Goal: Information Seeking & Learning: Learn about a topic

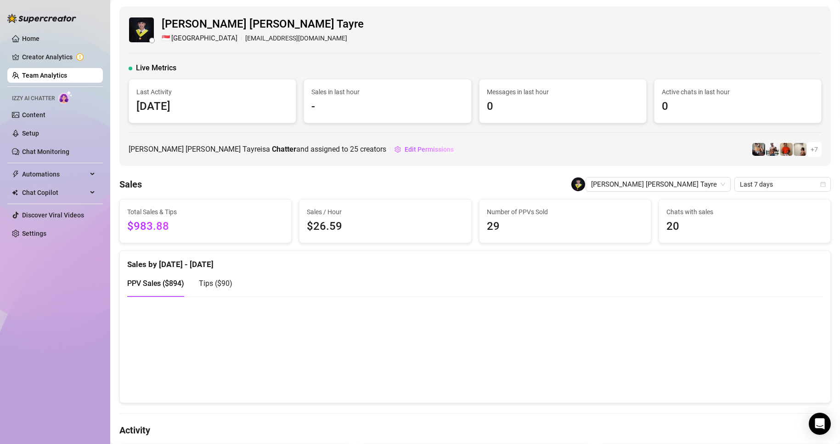
click at [57, 66] on ul "Home Creator Analytics Team Analytics Izzy AI Chatter Content Setup Chat Monito…" at bounding box center [54, 136] width 95 height 217
drag, startPoint x: 58, startPoint y: 75, endPoint x: 70, endPoint y: 82, distance: 14.0
click at [57, 75] on link "Team Analytics" at bounding box center [44, 75] width 45 height 7
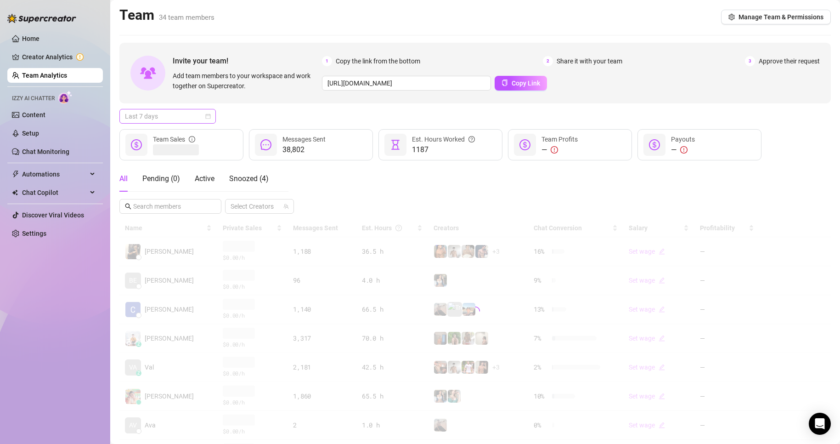
click at [166, 113] on span "Last 7 days" at bounding box center [167, 116] width 85 height 14
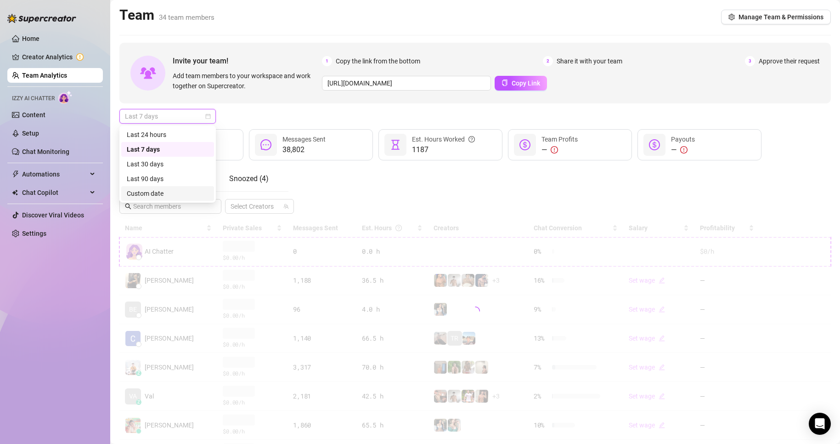
click at [152, 191] on div "Custom date" at bounding box center [168, 193] width 82 height 10
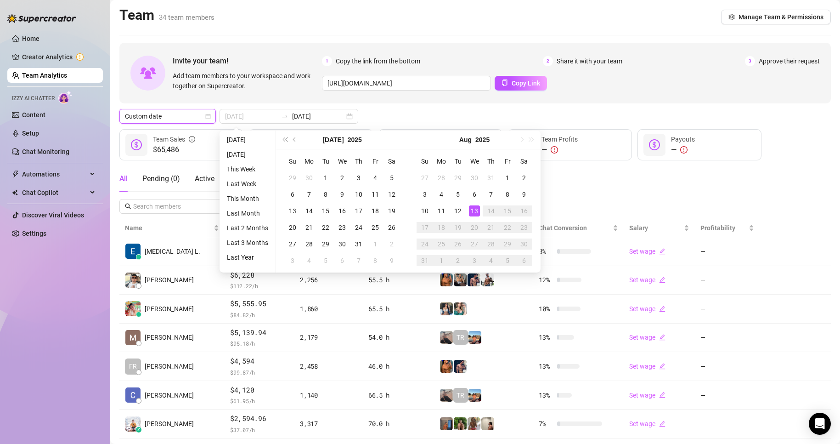
type input "[DATE]"
click at [472, 212] on div "13" at bounding box center [474, 210] width 11 height 11
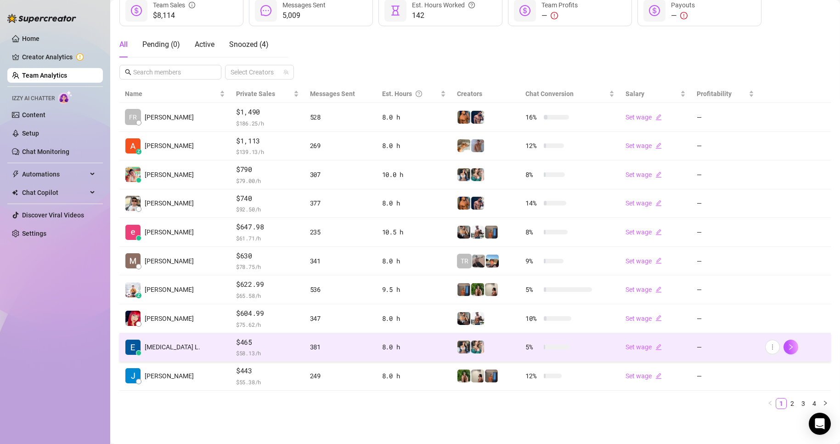
scroll to position [134, 0]
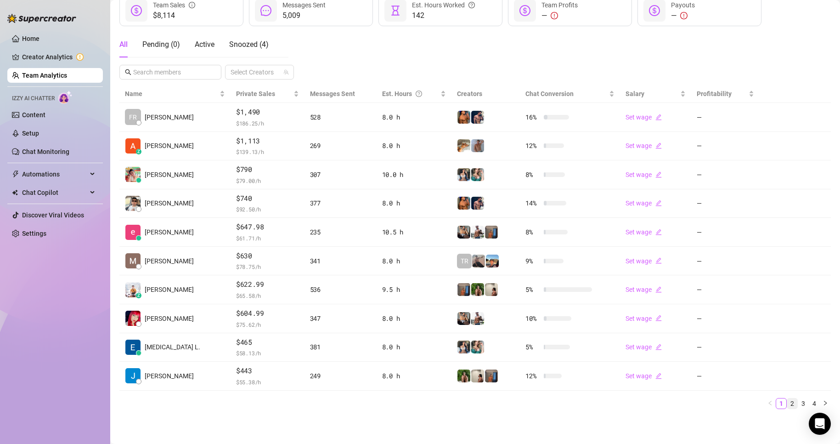
click at [787, 402] on link "2" at bounding box center [792, 403] width 10 height 10
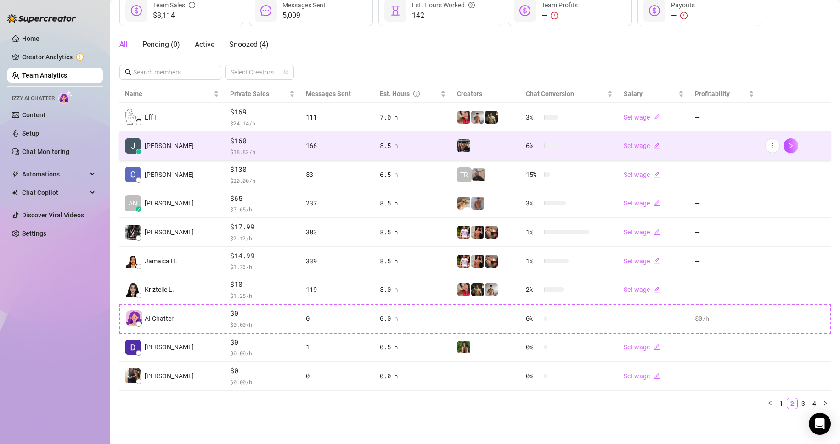
click at [269, 143] on span "$160" at bounding box center [262, 140] width 65 height 11
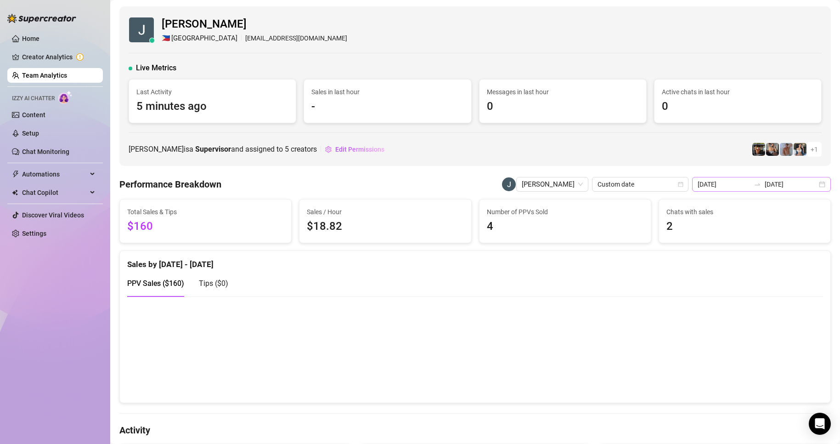
click at [725, 191] on div "[DATE] [DATE]" at bounding box center [761, 184] width 139 height 15
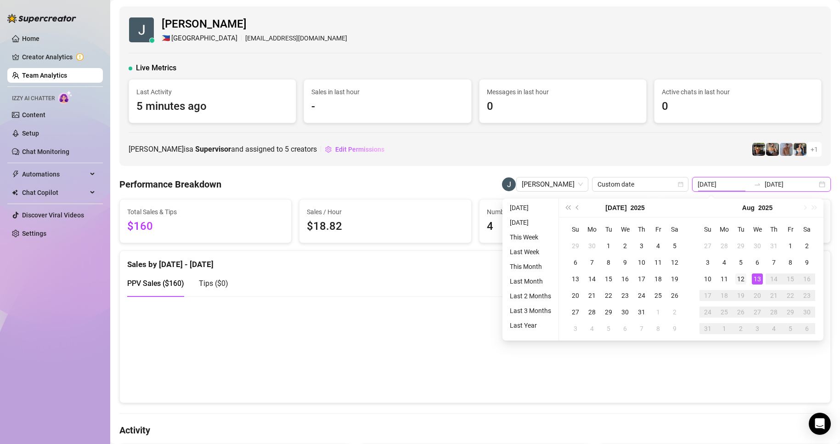
type input "[DATE]"
click at [739, 280] on div "12" at bounding box center [740, 278] width 11 height 11
type input "[DATE]"
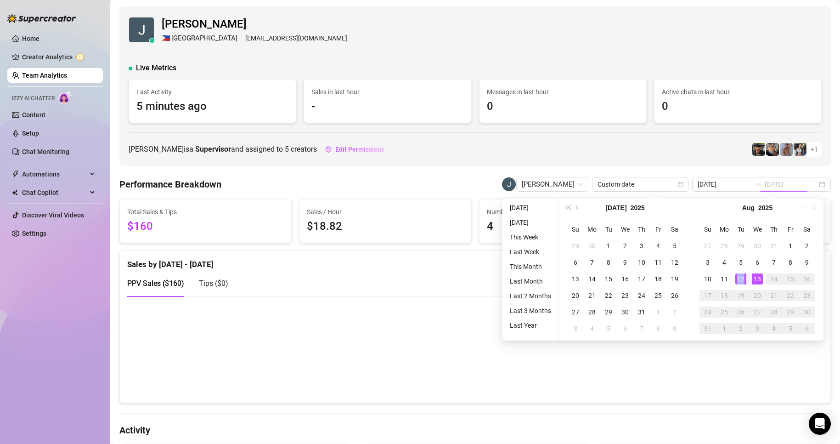
type input "[DATE]"
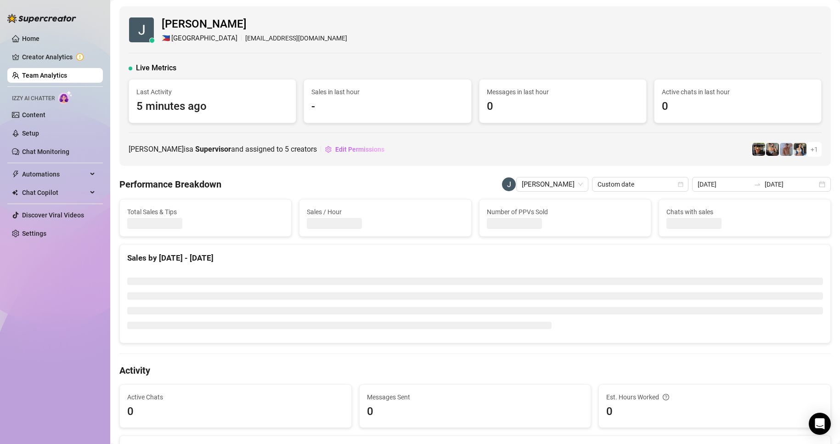
click at [52, 76] on link "Team Analytics" at bounding box center [44, 75] width 45 height 7
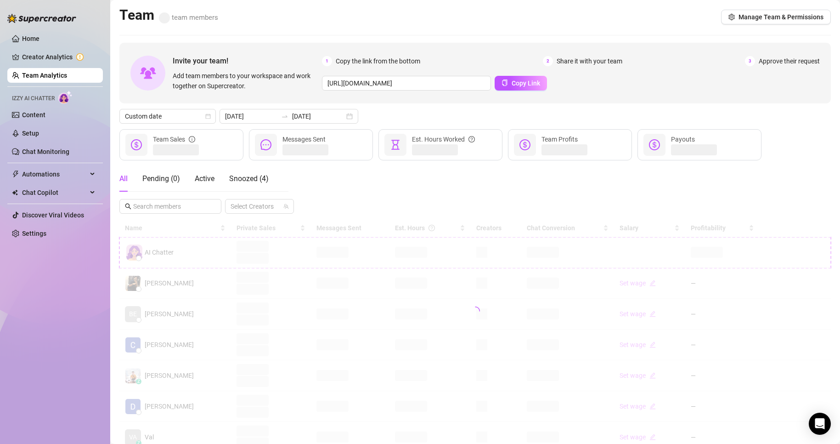
click at [231, 286] on div at bounding box center [474, 311] width 711 height 184
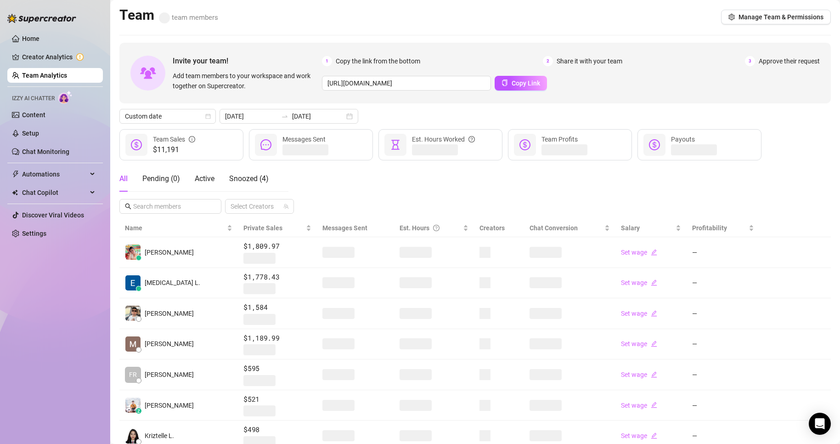
click at [24, 283] on div "Home Creator Analytics Team Analytics Izzy AI Chatter Content Setup Chat Monito…" at bounding box center [54, 217] width 95 height 435
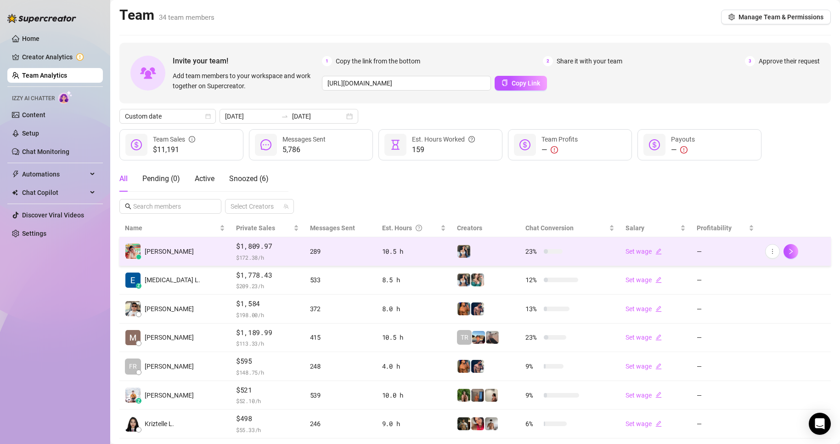
click at [259, 255] on span "$ 172.38 /h" at bounding box center [267, 257] width 63 height 9
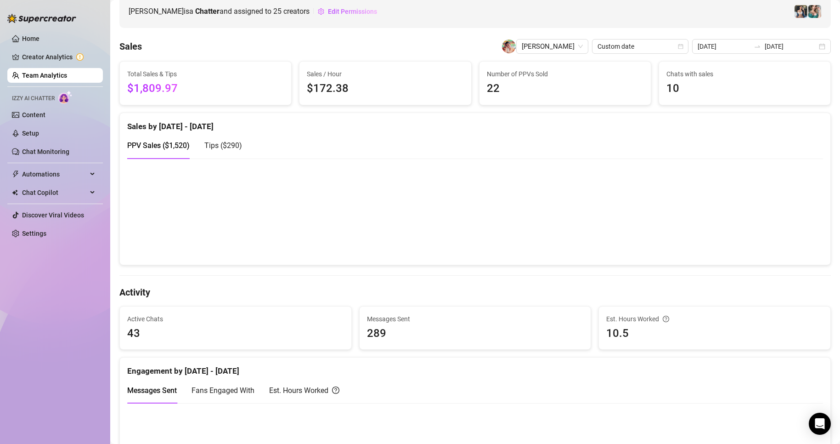
scroll to position [275, 0]
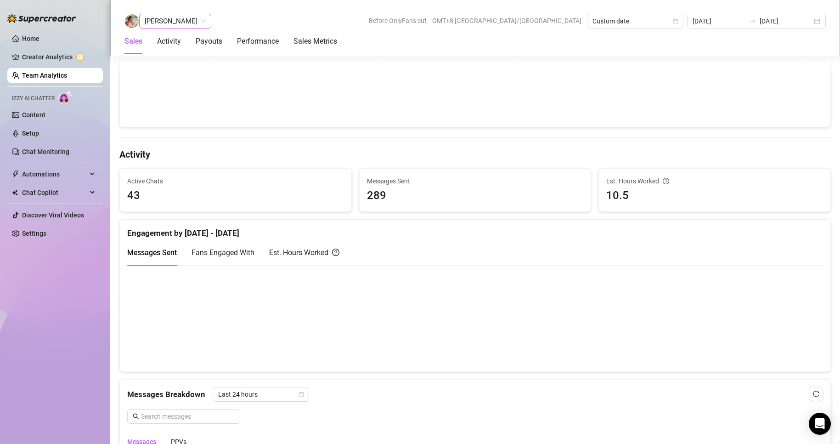
click at [174, 25] on span "[PERSON_NAME]" at bounding box center [175, 21] width 61 height 14
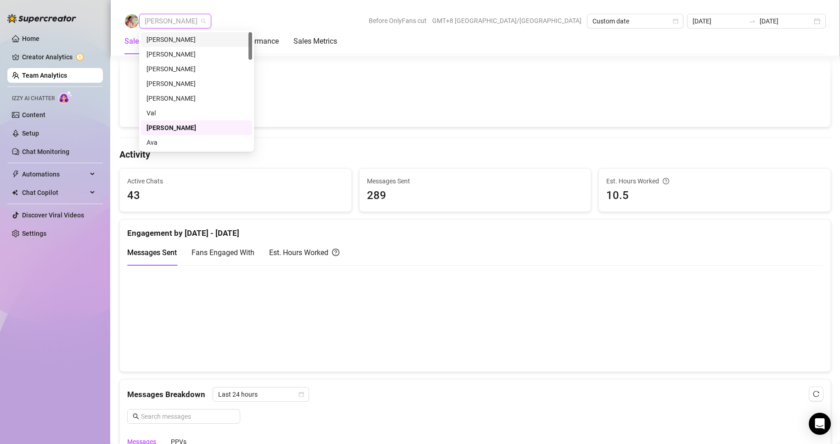
click at [168, 37] on div "[PERSON_NAME]" at bounding box center [196, 39] width 100 height 10
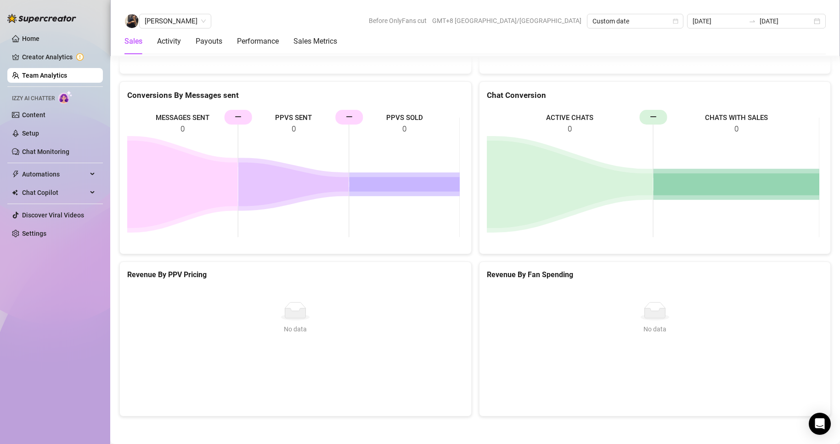
scroll to position [1208, 0]
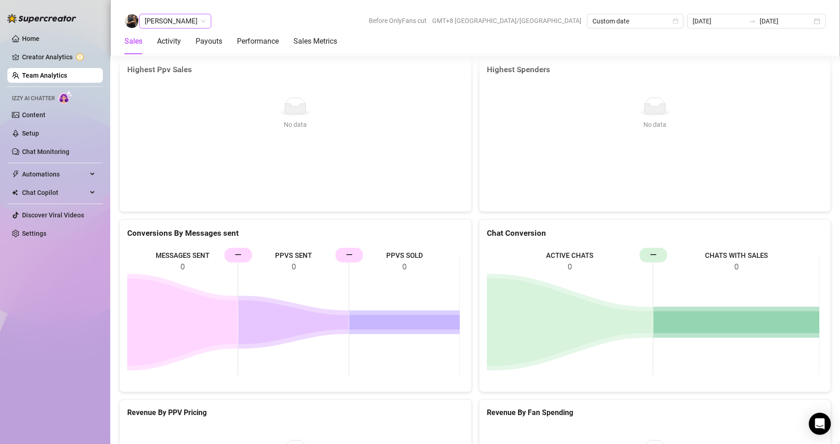
click at [178, 19] on span "[PERSON_NAME]" at bounding box center [175, 21] width 61 height 14
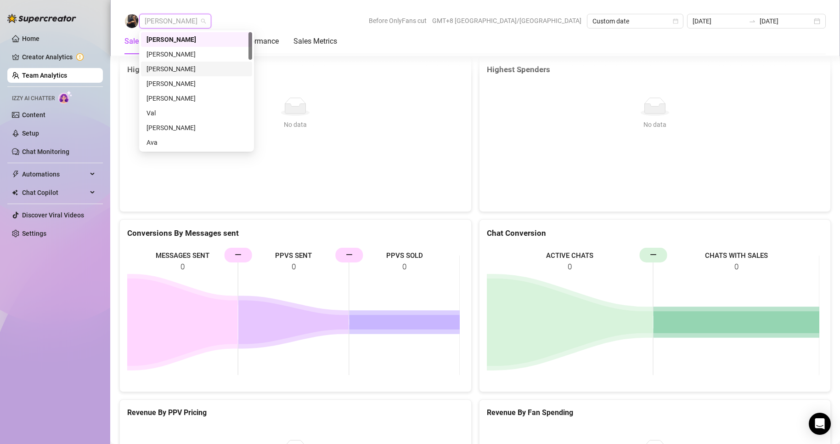
click at [180, 65] on div "[PERSON_NAME]" at bounding box center [196, 69] width 100 height 10
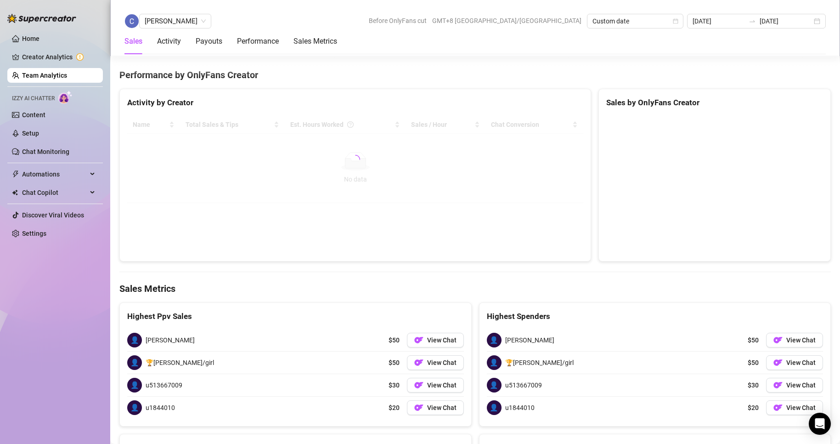
scroll to position [1390, 0]
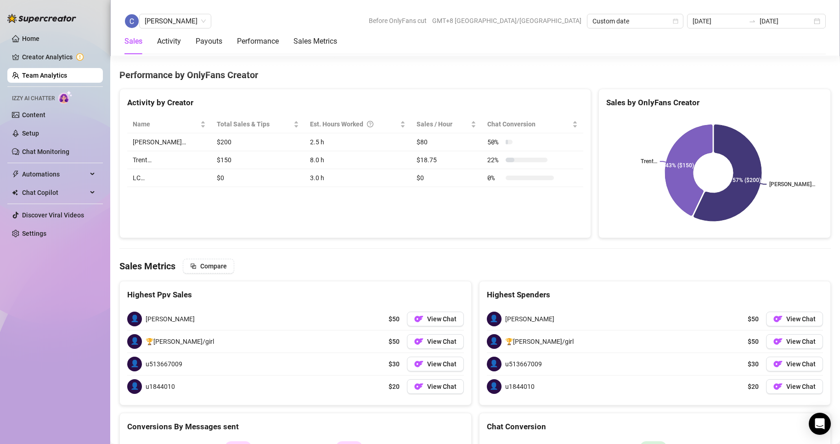
click at [169, 18] on span "[PERSON_NAME]" at bounding box center [175, 21] width 61 height 14
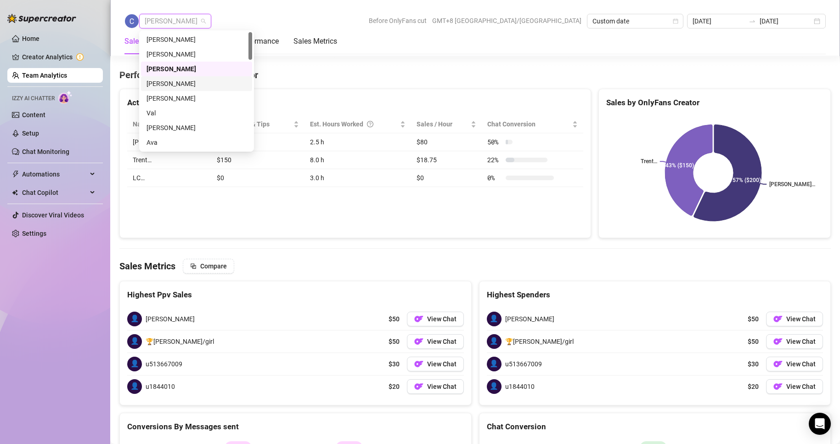
click at [167, 82] on div "[PERSON_NAME]" at bounding box center [196, 84] width 100 height 10
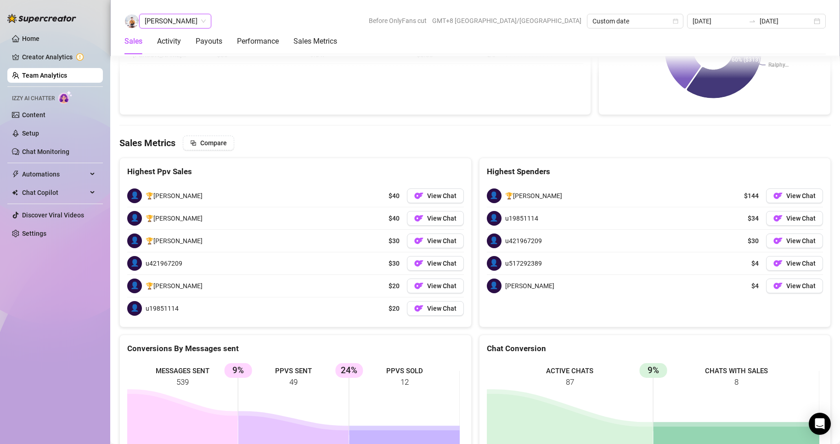
scroll to position [1445, 0]
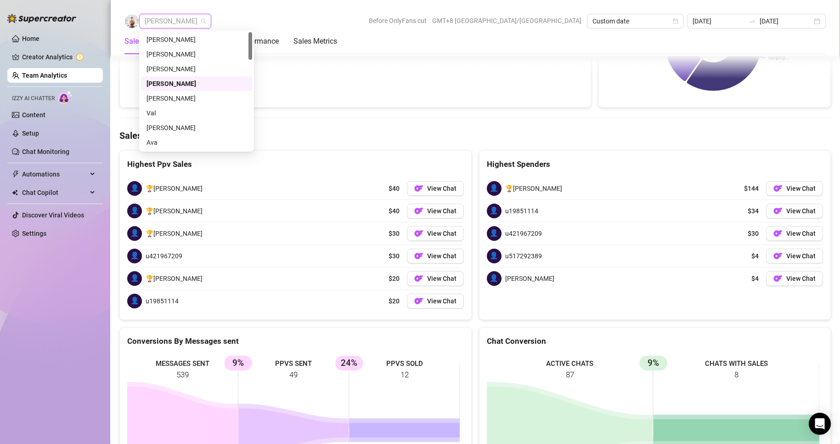
click at [165, 21] on span "[PERSON_NAME]" at bounding box center [175, 21] width 61 height 14
click at [152, 114] on div "Val" at bounding box center [196, 113] width 100 height 10
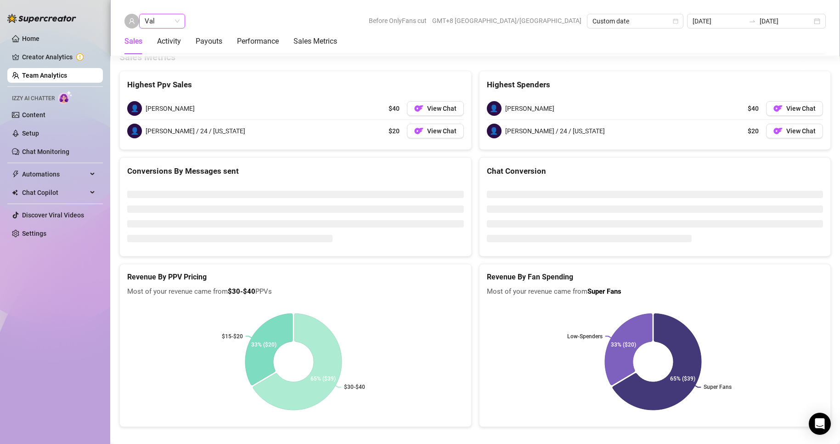
scroll to position [1208, 0]
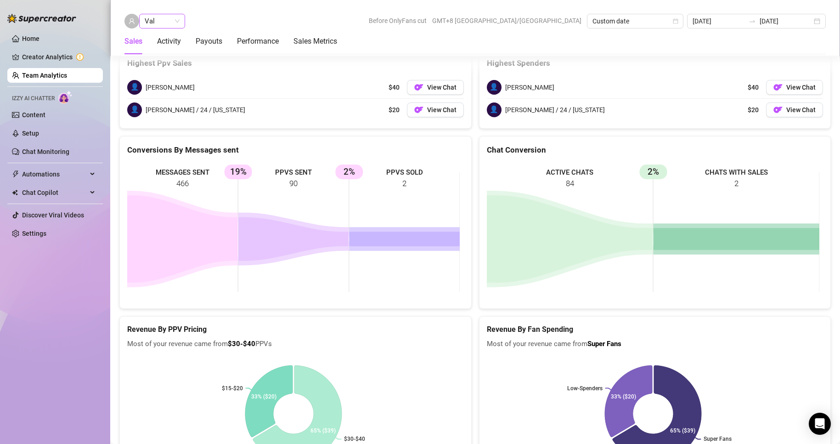
click at [169, 19] on span "Val" at bounding box center [162, 21] width 35 height 14
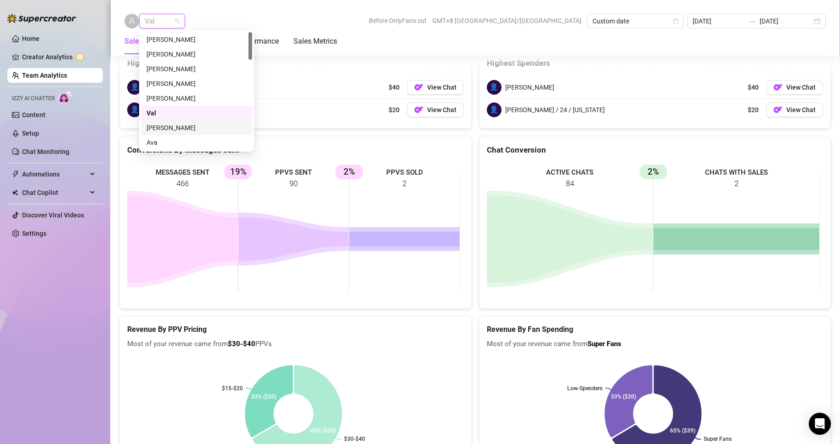
click at [162, 128] on div "[PERSON_NAME]" at bounding box center [196, 128] width 100 height 10
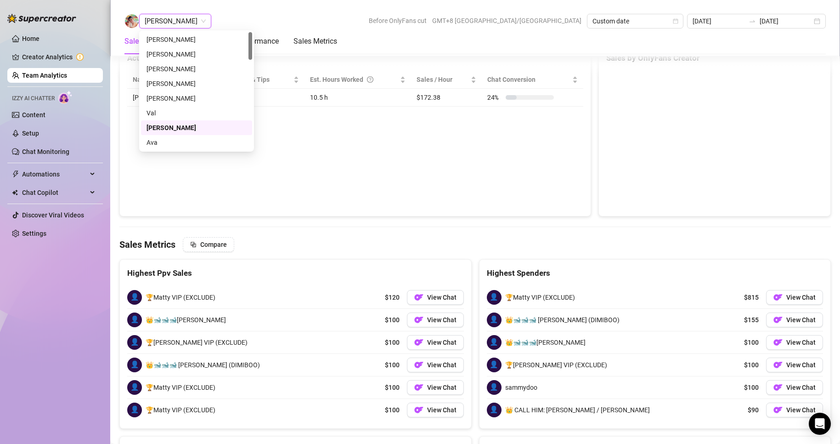
scroll to position [1395, 0]
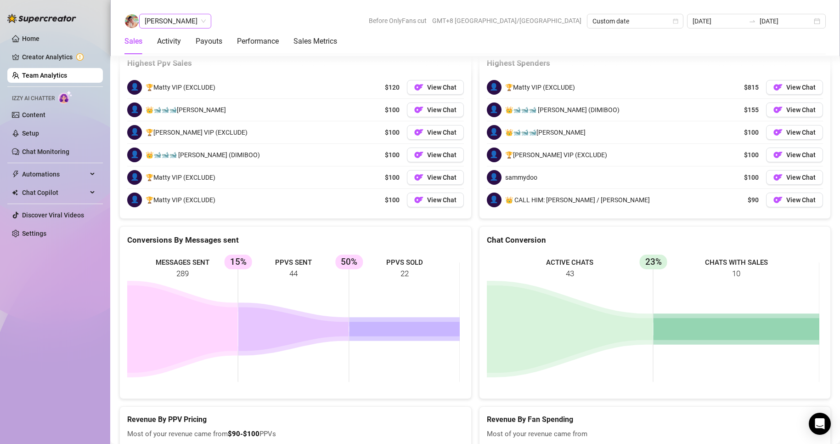
click at [171, 19] on span "[PERSON_NAME]" at bounding box center [175, 21] width 61 height 14
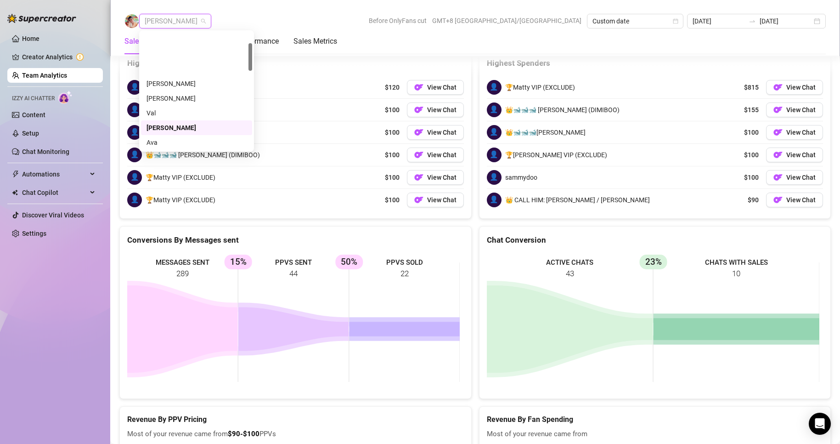
scroll to position [46, 0]
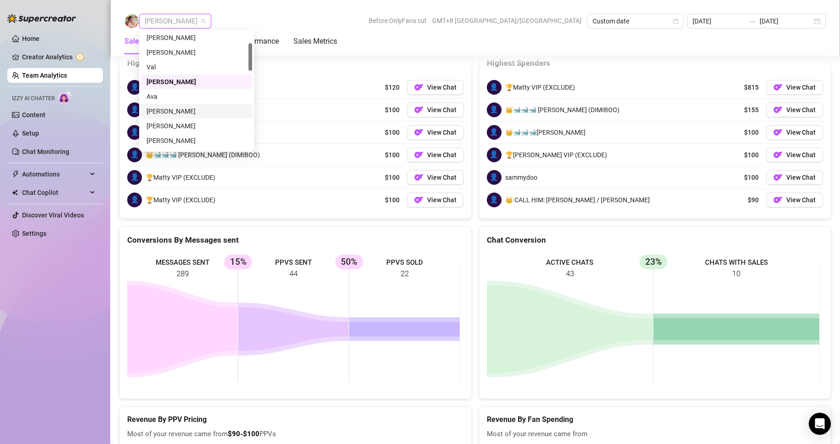
click at [166, 112] on div "[PERSON_NAME]" at bounding box center [196, 111] width 100 height 10
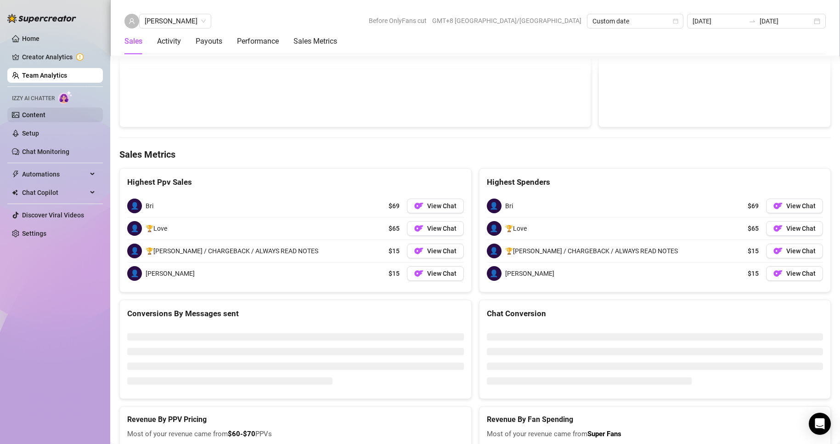
scroll to position [1455, 0]
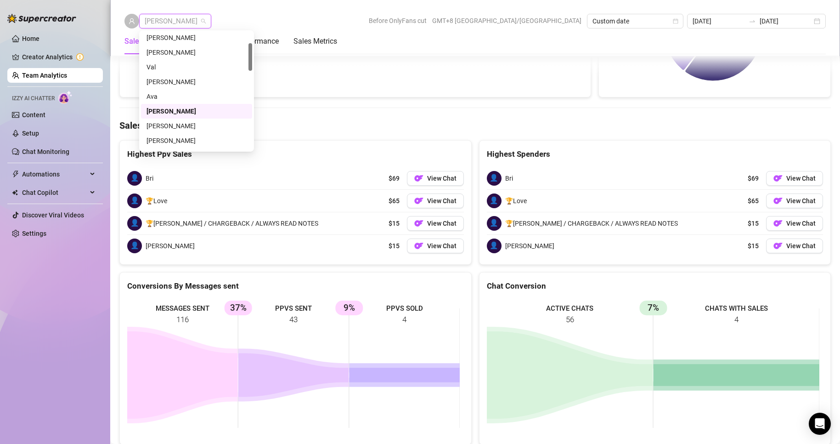
click at [170, 22] on span "[PERSON_NAME]" at bounding box center [175, 21] width 61 height 14
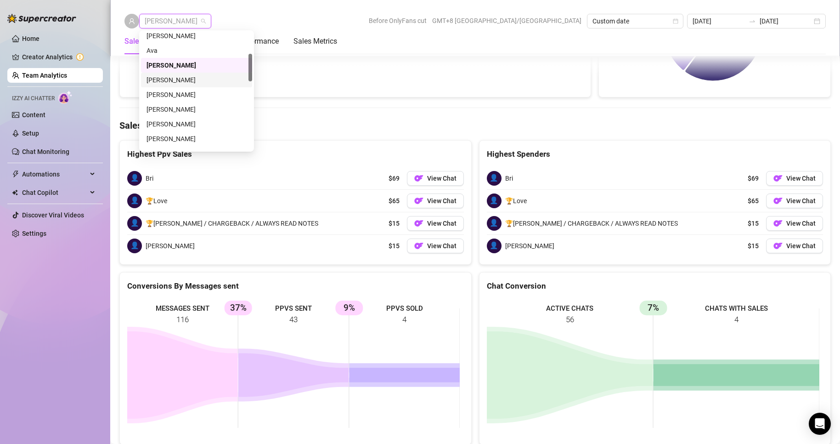
click at [165, 79] on div "[PERSON_NAME]" at bounding box center [196, 80] width 100 height 10
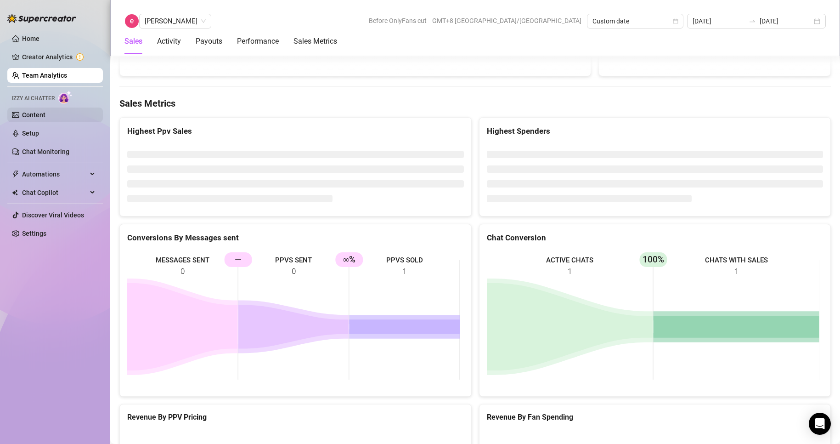
scroll to position [1494, 0]
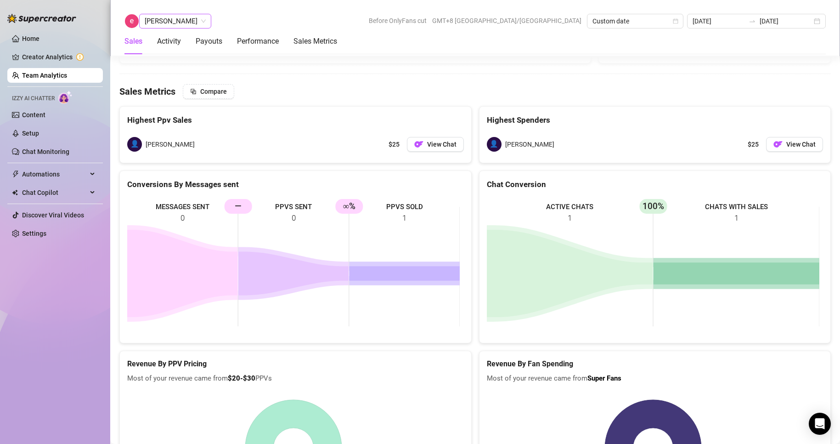
click at [178, 20] on span "[PERSON_NAME]" at bounding box center [175, 21] width 61 height 14
click at [171, 18] on span "[PERSON_NAME]" at bounding box center [175, 21] width 61 height 14
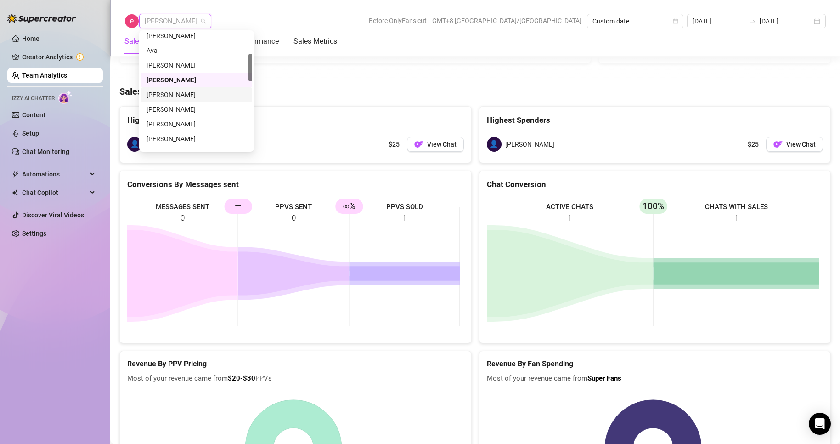
click at [171, 91] on div "[PERSON_NAME]" at bounding box center [196, 95] width 100 height 10
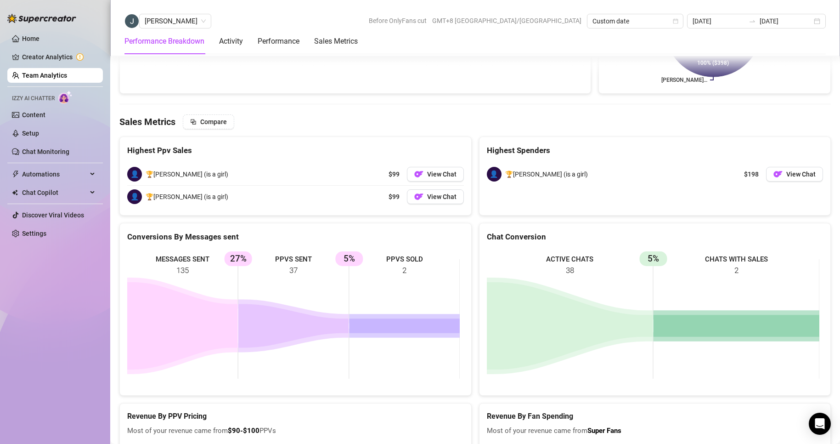
scroll to position [1275, 0]
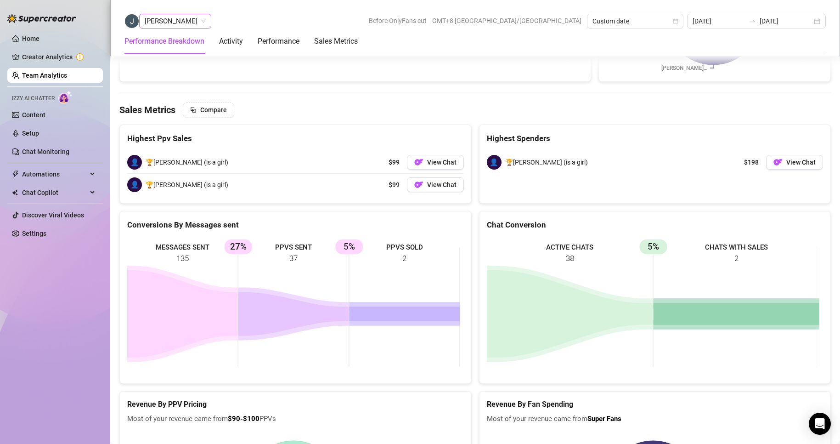
click at [177, 22] on span "[PERSON_NAME]" at bounding box center [175, 21] width 61 height 14
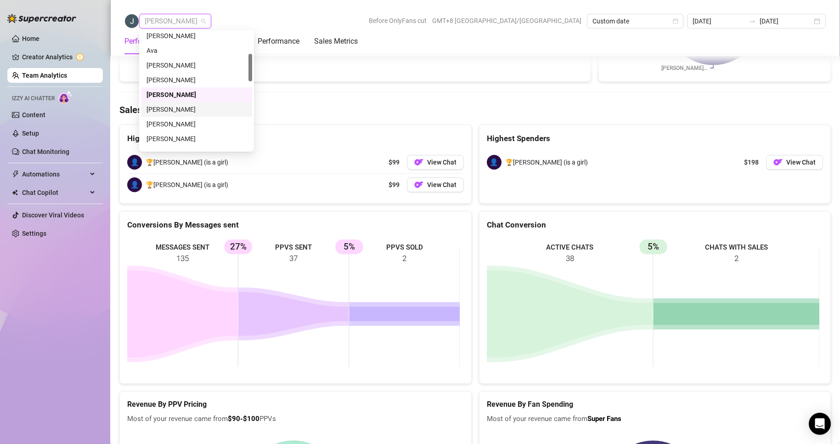
click at [169, 107] on div "[PERSON_NAME]" at bounding box center [196, 109] width 100 height 10
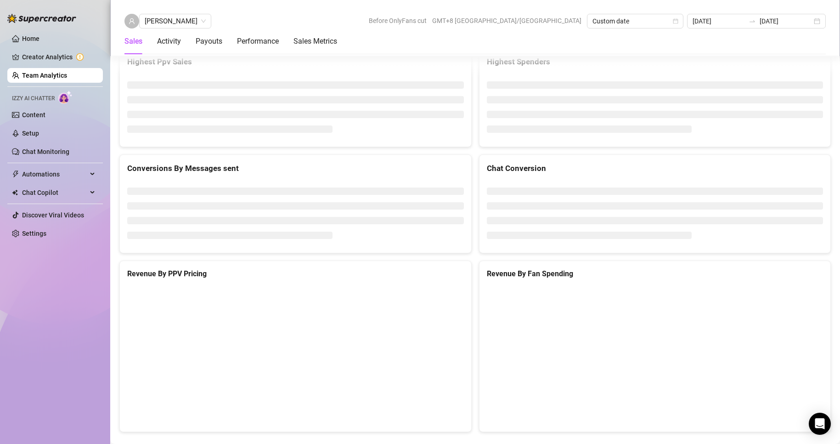
scroll to position [1405, 0]
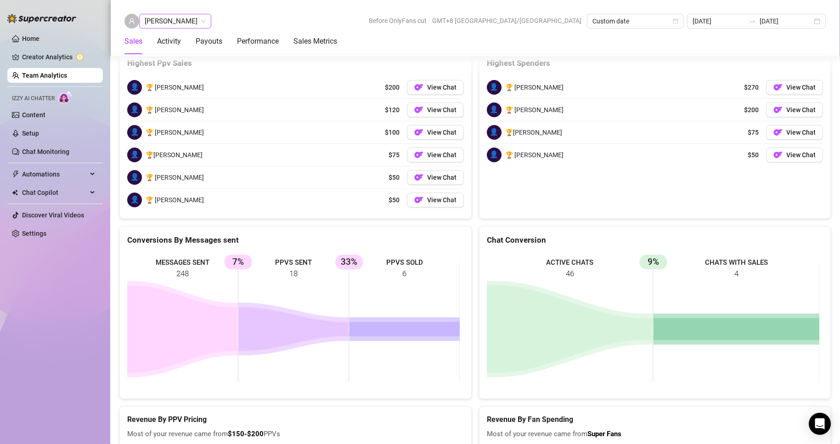
click at [171, 24] on span "[PERSON_NAME]" at bounding box center [175, 21] width 61 height 14
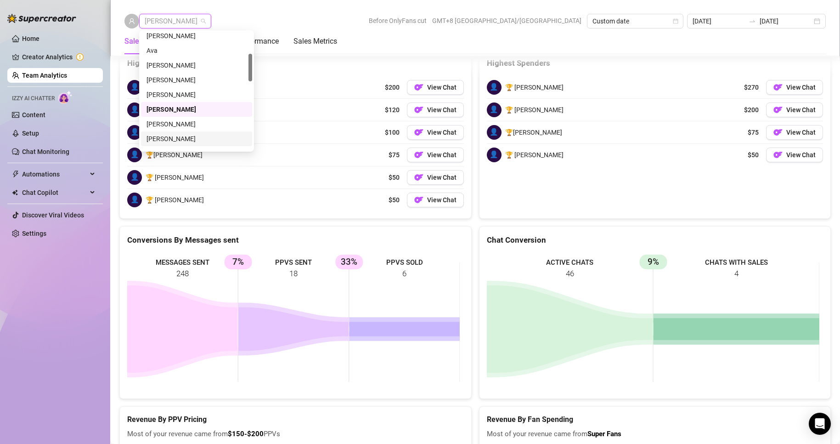
scroll to position [138, 0]
click at [165, 107] on div "[PERSON_NAME]" at bounding box center [196, 107] width 100 height 10
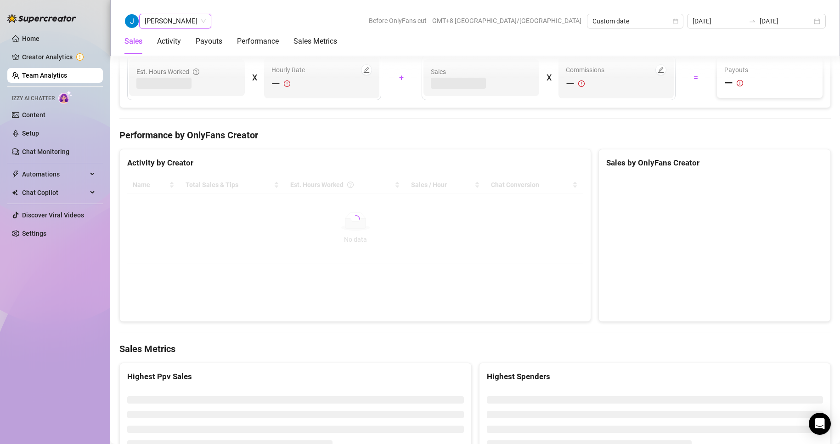
scroll to position [1460, 0]
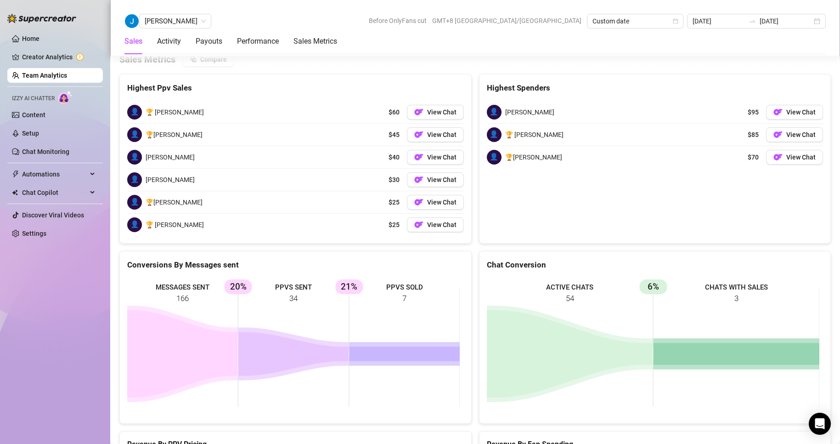
click at [158, 12] on div "[PERSON_NAME] Before OnlyFans cut GMT+8 [GEOGRAPHIC_DATA]/[GEOGRAPHIC_DATA] Cus…" at bounding box center [475, 28] width 730 height 56
click at [161, 17] on span "[PERSON_NAME]" at bounding box center [175, 21] width 61 height 14
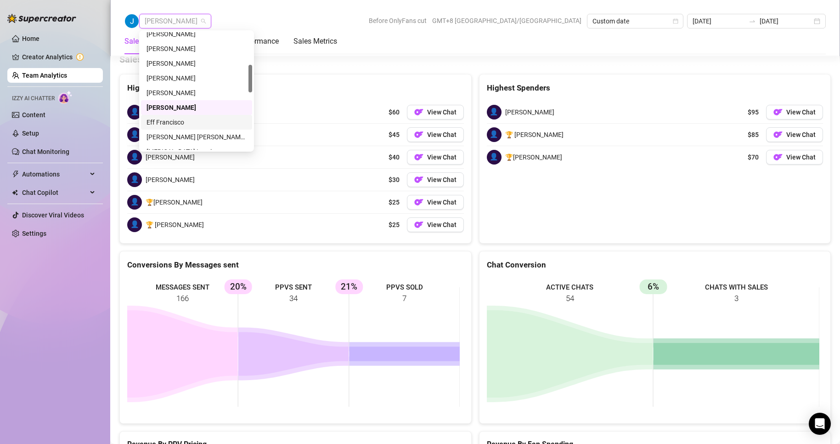
click at [175, 123] on div "Eff Francisco" at bounding box center [196, 122] width 100 height 10
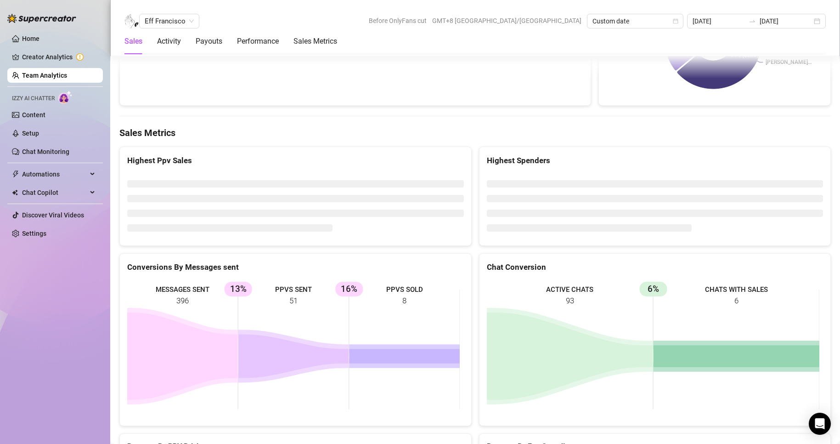
scroll to position [1438, 0]
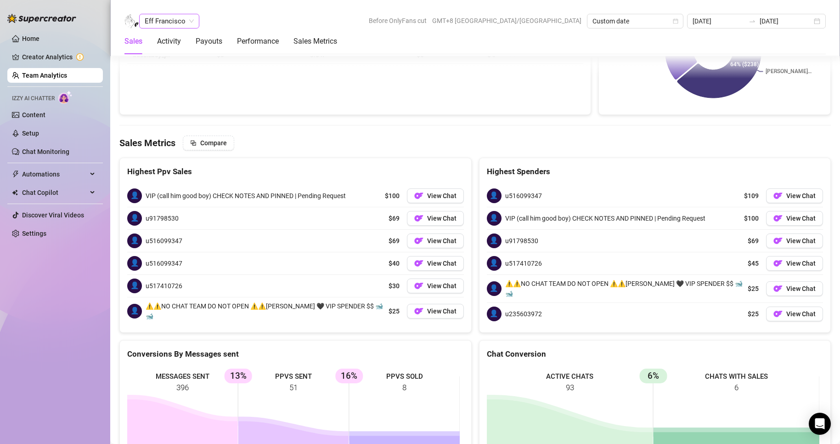
click at [168, 18] on span "Eff Francisco" at bounding box center [169, 21] width 49 height 14
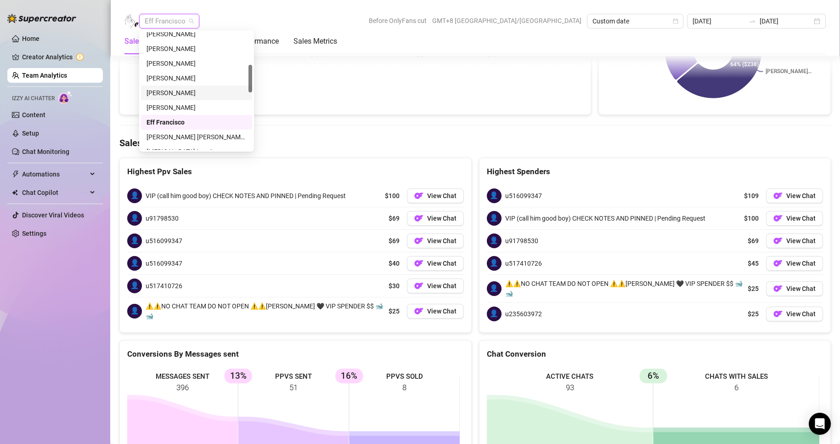
scroll to position [184, 0]
click at [176, 91] on div "[PERSON_NAME] [PERSON_NAME] Tarcena" at bounding box center [196, 91] width 100 height 10
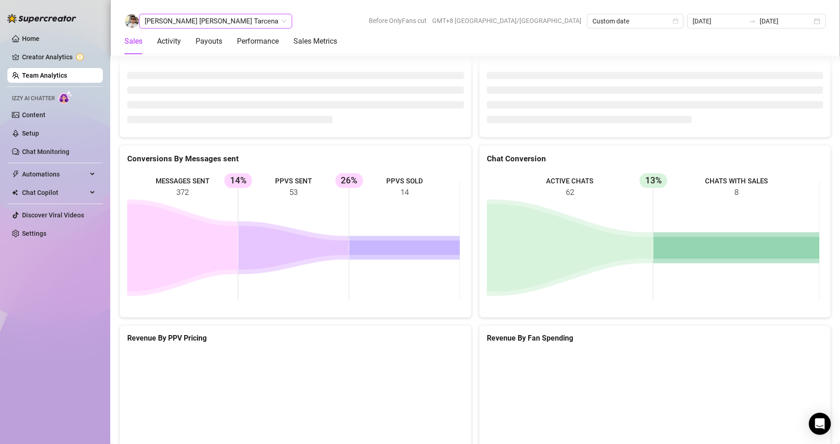
scroll to position [1411, 0]
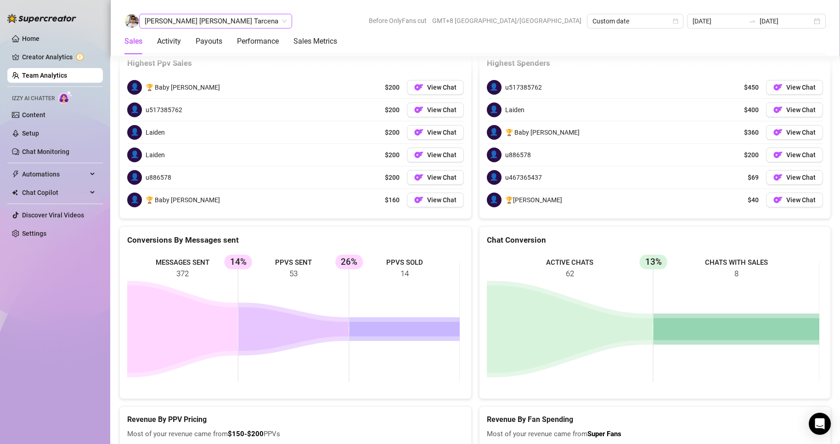
click at [169, 24] on span "[PERSON_NAME] [PERSON_NAME] Tarcena" at bounding box center [216, 21] width 142 height 14
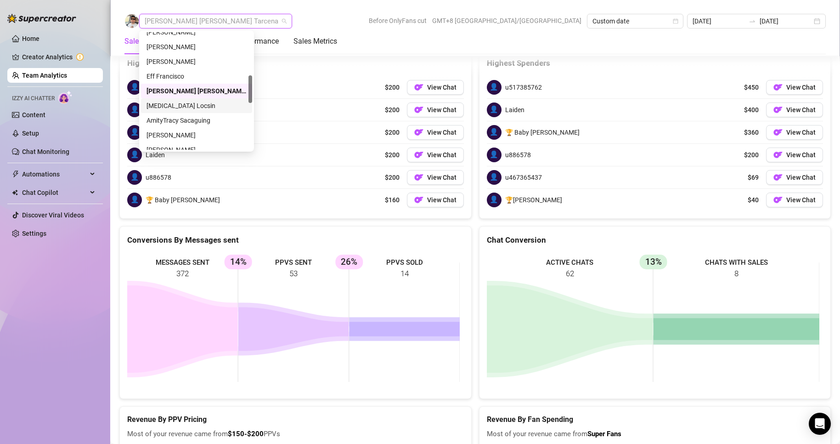
click at [170, 101] on div "[MEDICAL_DATA] Locsin" at bounding box center [196, 106] width 100 height 10
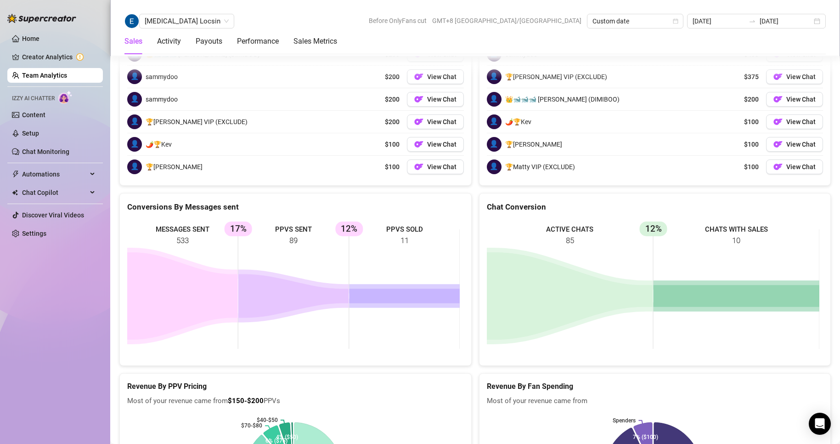
scroll to position [1331, 0]
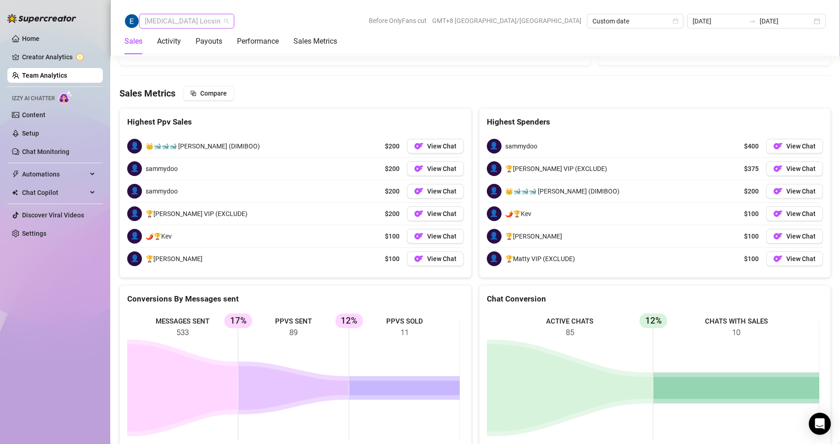
click at [180, 24] on span "[MEDICAL_DATA] Locsin" at bounding box center [187, 21] width 84 height 14
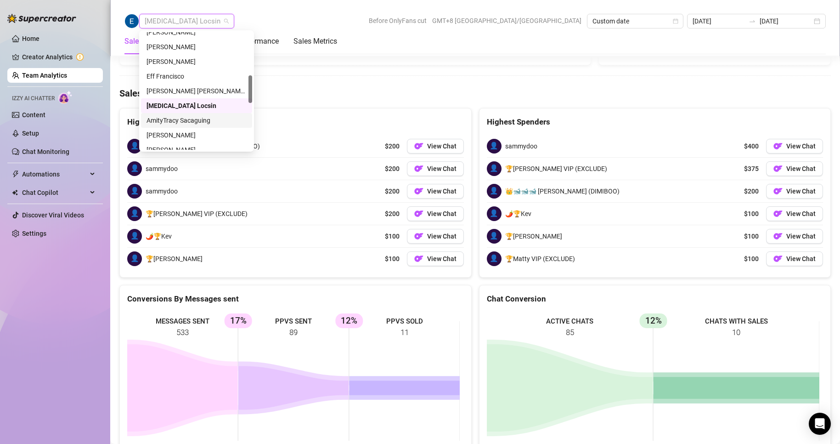
click at [175, 118] on div "AmityTracy Sacaguing" at bounding box center [196, 120] width 100 height 10
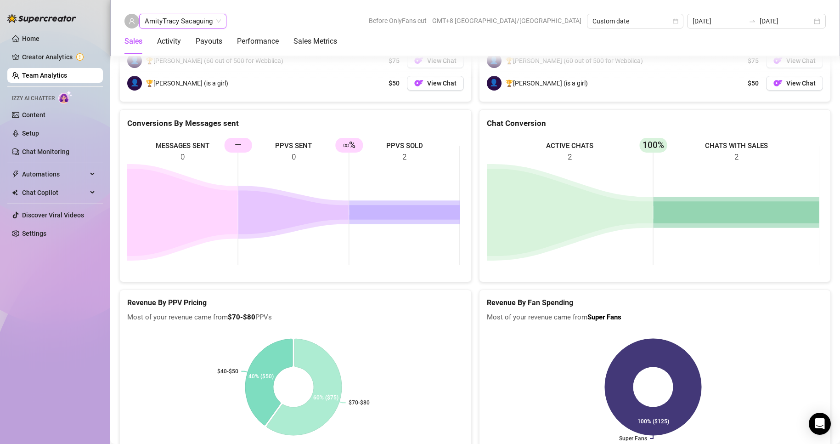
scroll to position [1195, 0]
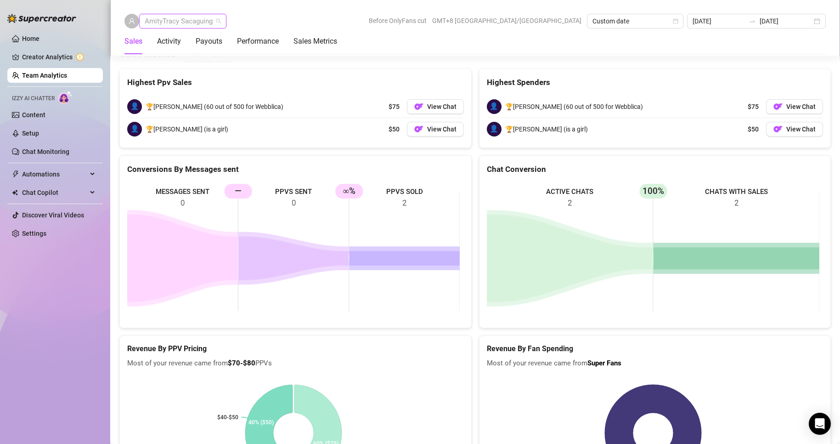
click at [183, 17] on span "AmityTracy Sacaguing" at bounding box center [183, 21] width 76 height 14
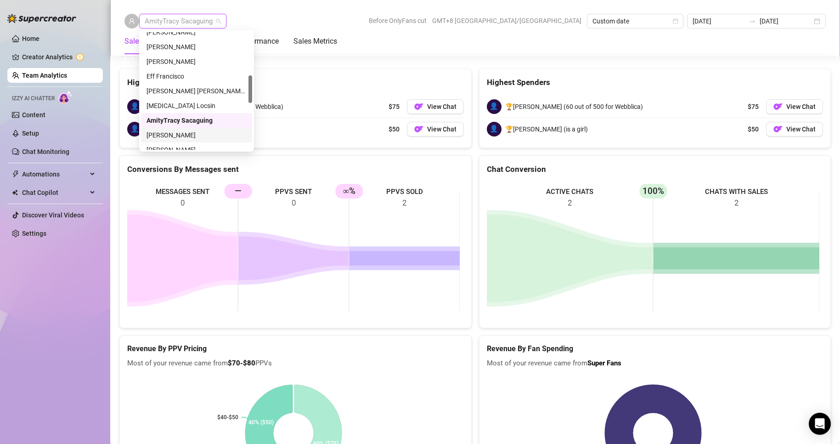
click at [180, 133] on div "[PERSON_NAME]" at bounding box center [196, 135] width 100 height 10
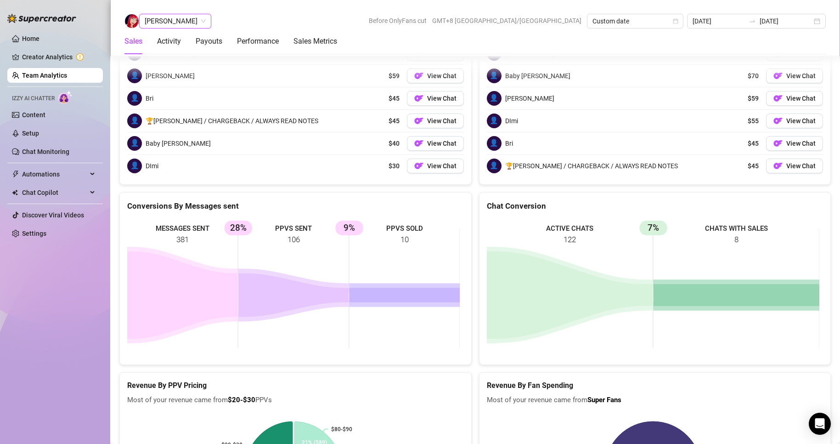
scroll to position [1534, 0]
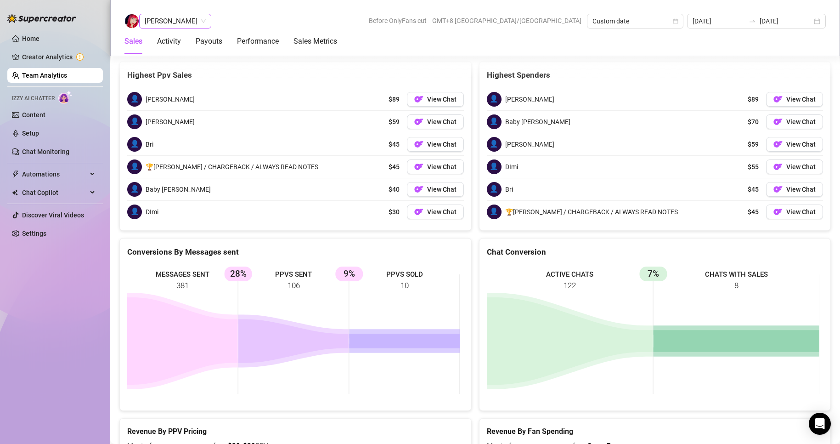
click at [178, 23] on span "[PERSON_NAME]" at bounding box center [175, 21] width 61 height 14
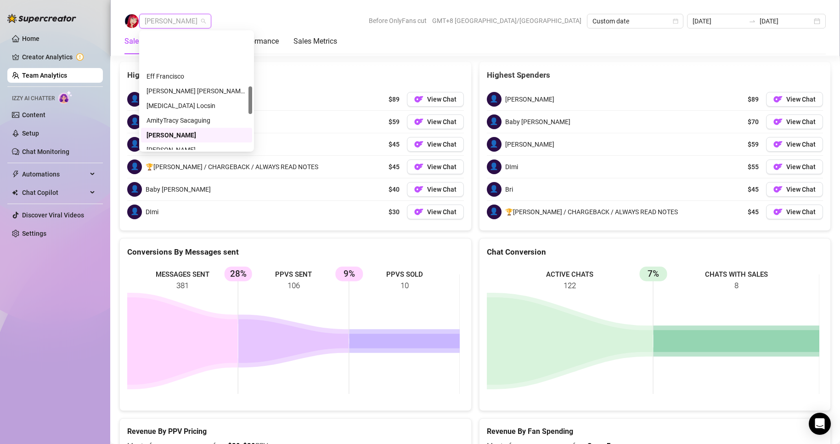
scroll to position [230, 0]
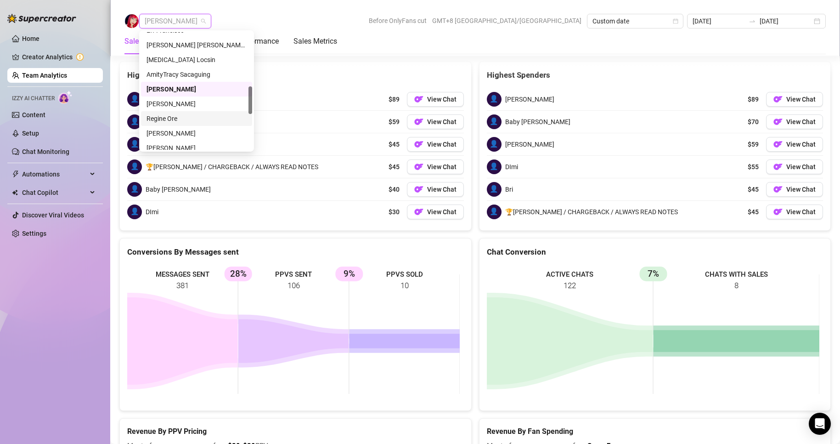
click at [167, 119] on div "Regine Ore" at bounding box center [196, 118] width 100 height 10
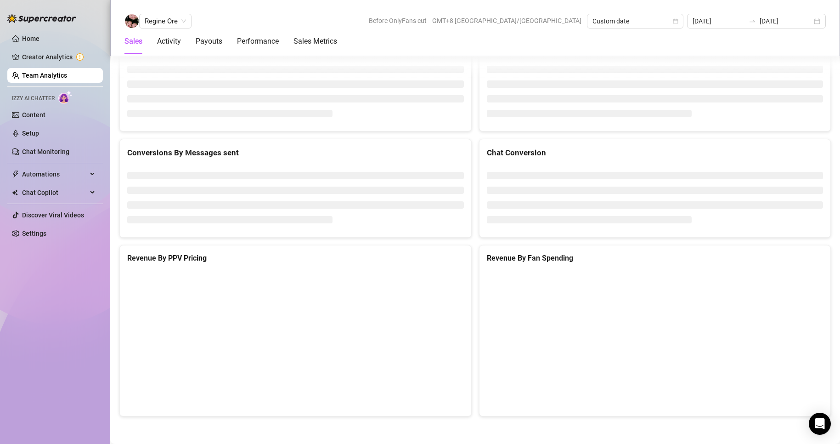
scroll to position [1224, 0]
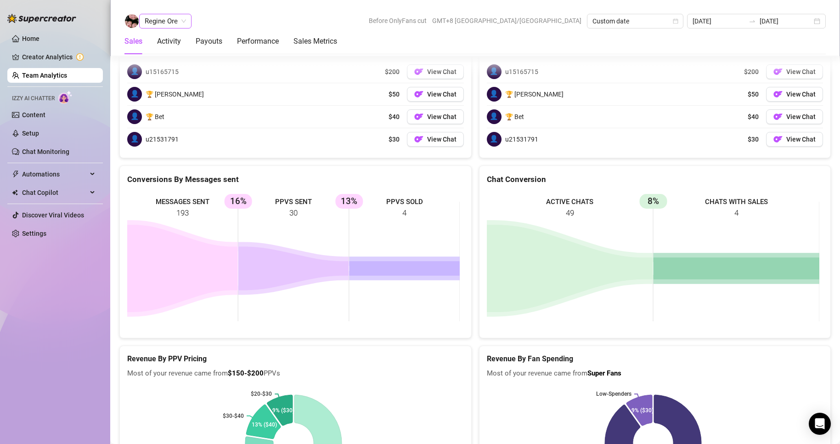
click at [166, 28] on span "Regine Ore" at bounding box center [165, 21] width 41 height 14
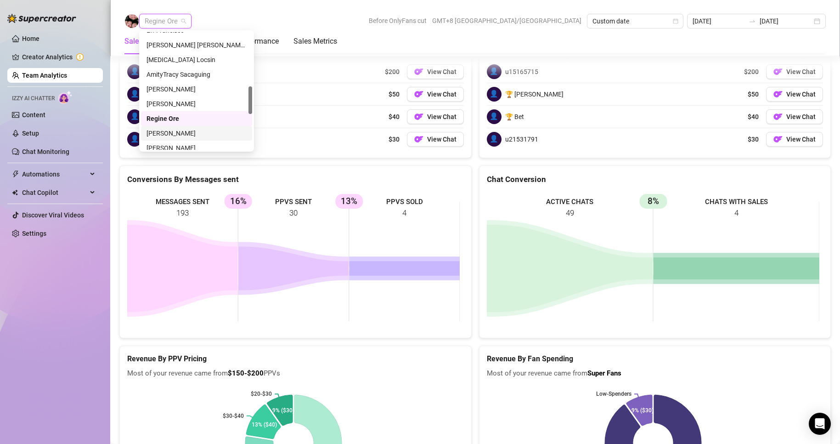
click at [169, 131] on div "[PERSON_NAME]" at bounding box center [196, 133] width 100 height 10
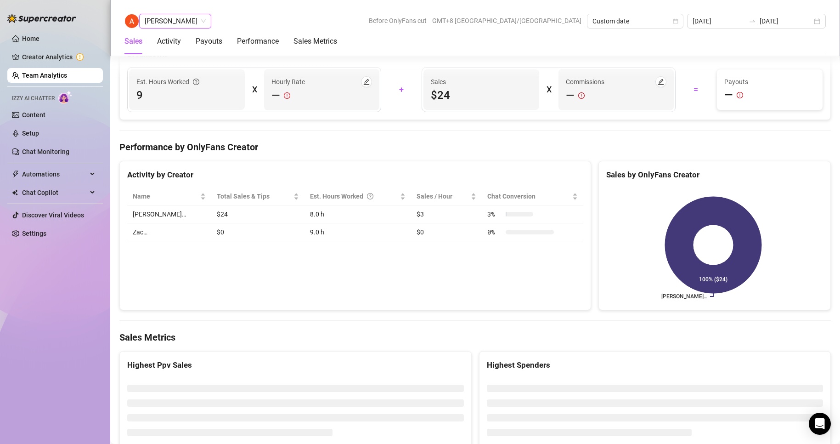
scroll to position [1411, 0]
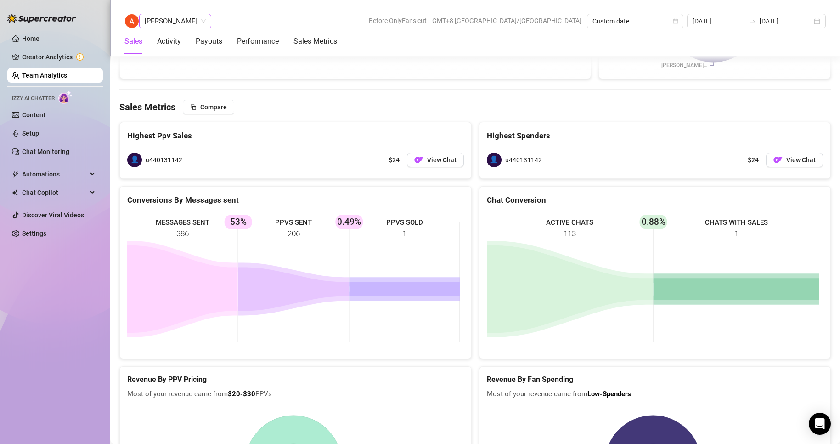
click at [168, 20] on span "[PERSON_NAME]" at bounding box center [175, 21] width 61 height 14
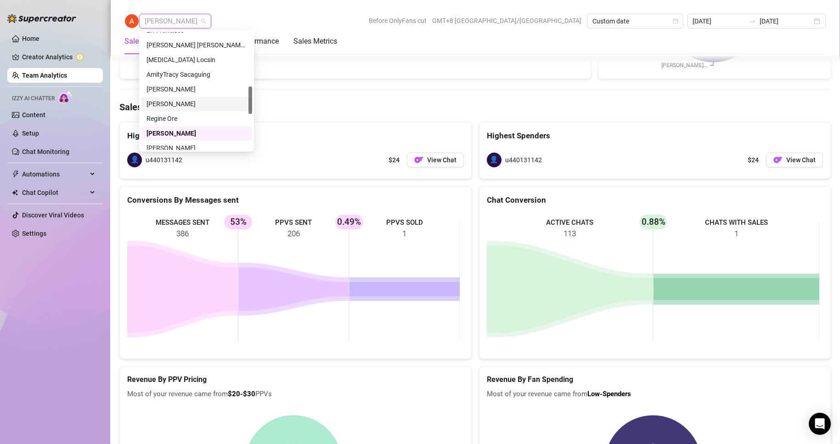
scroll to position [275, 0]
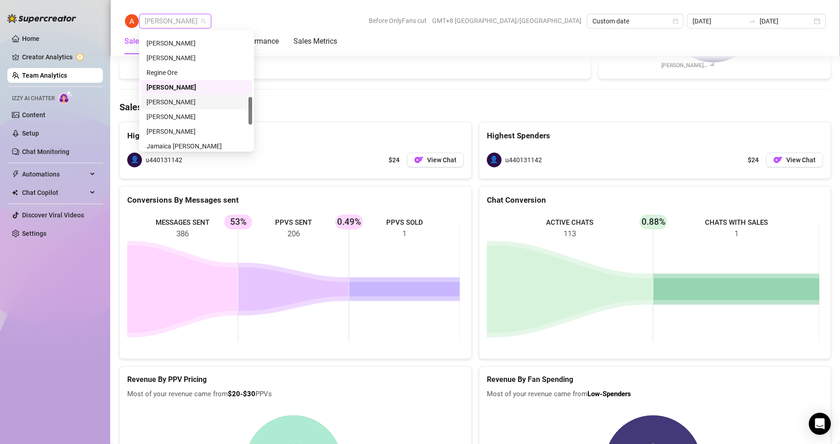
click at [172, 100] on div "[PERSON_NAME]" at bounding box center [196, 102] width 100 height 10
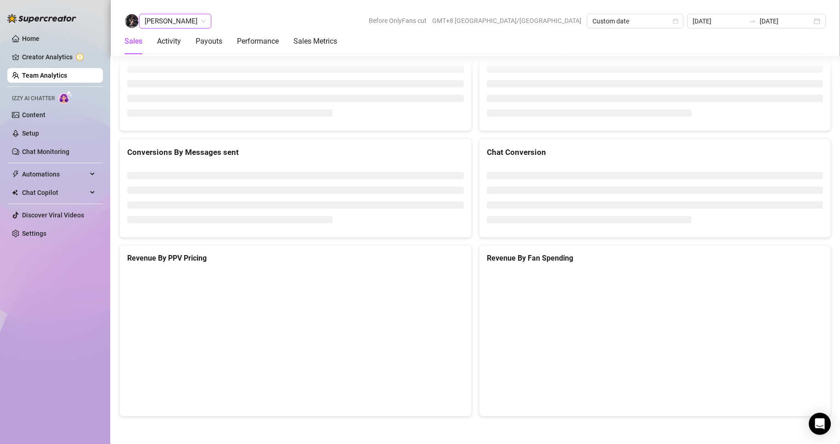
click at [172, 28] on span "[PERSON_NAME]" at bounding box center [175, 21] width 61 height 14
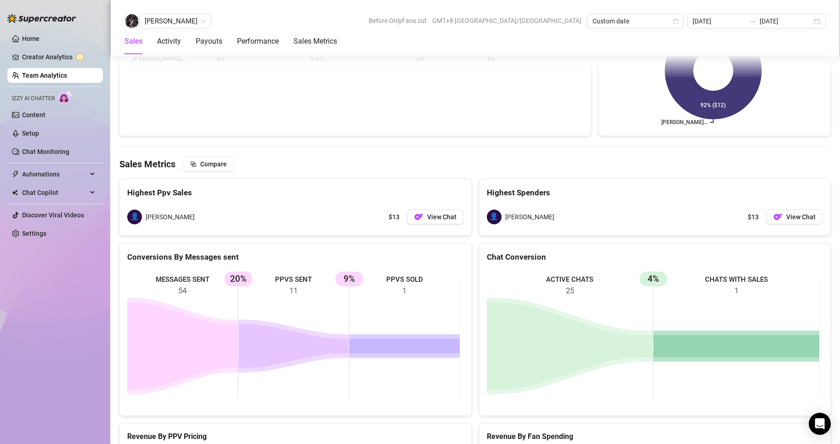
scroll to position [1325, 0]
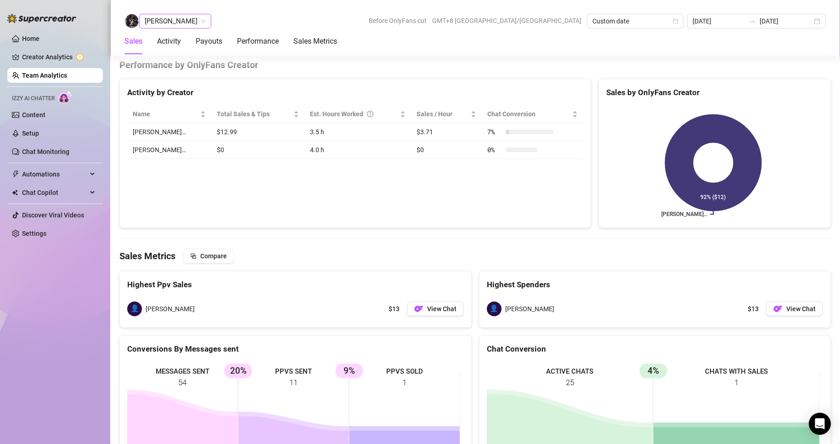
click at [170, 18] on span "[PERSON_NAME]" at bounding box center [175, 21] width 61 height 14
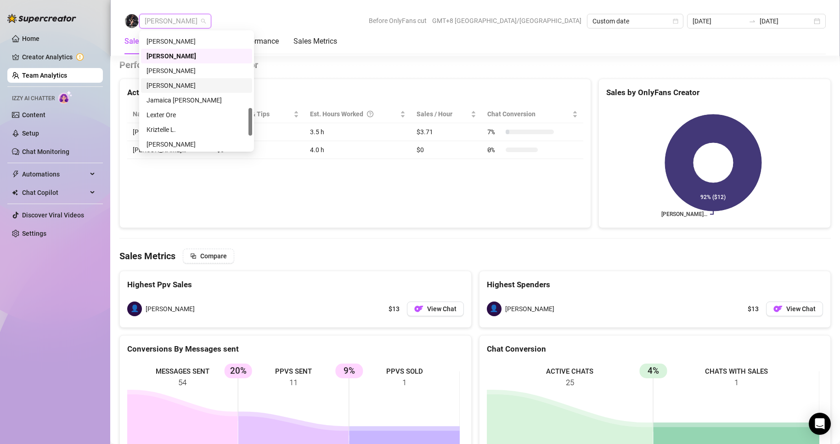
drag, startPoint x: 165, startPoint y: 83, endPoint x: 174, endPoint y: 98, distance: 17.3
click at [216, 92] on div "[PERSON_NAME]" at bounding box center [196, 85] width 111 height 15
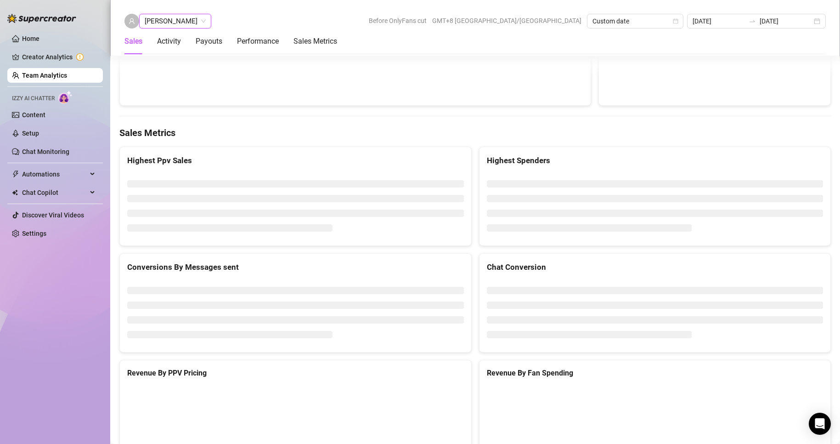
click at [173, 98] on div "Activity by Creator Name Total Sales & Tips Est. Hours Worked Sales / Hour Chat…" at bounding box center [355, 19] width 472 height 173
click at [179, 20] on span "[PERSON_NAME]" at bounding box center [175, 21] width 61 height 14
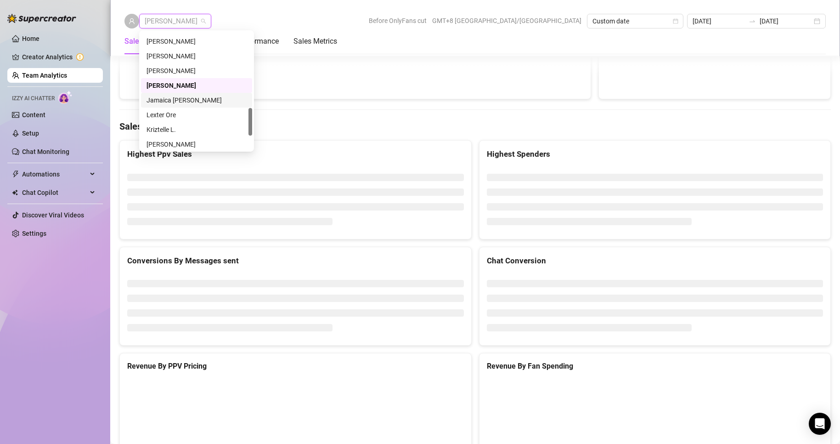
click at [175, 96] on div "Jamaica [PERSON_NAME]" at bounding box center [196, 100] width 100 height 10
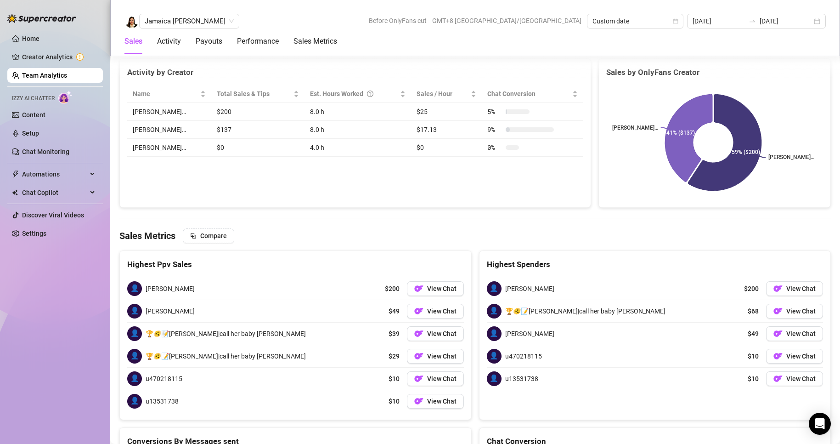
scroll to position [1345, 0]
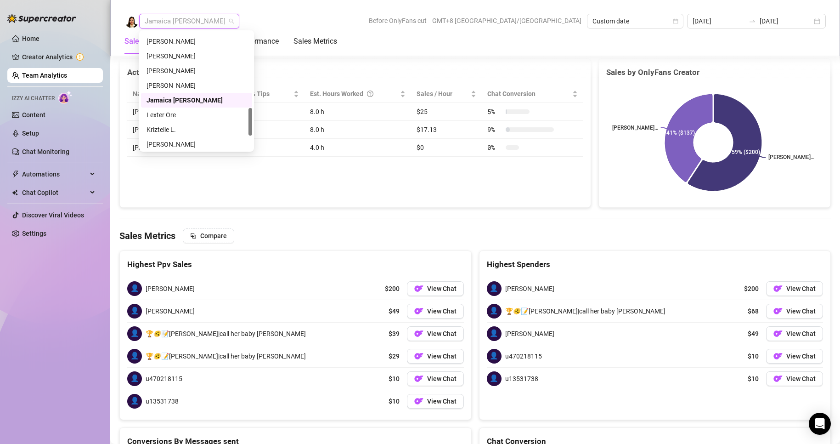
click at [185, 24] on span "Jamaica [PERSON_NAME]" at bounding box center [189, 21] width 89 height 14
click at [168, 117] on div "Lexter Ore" at bounding box center [196, 115] width 100 height 10
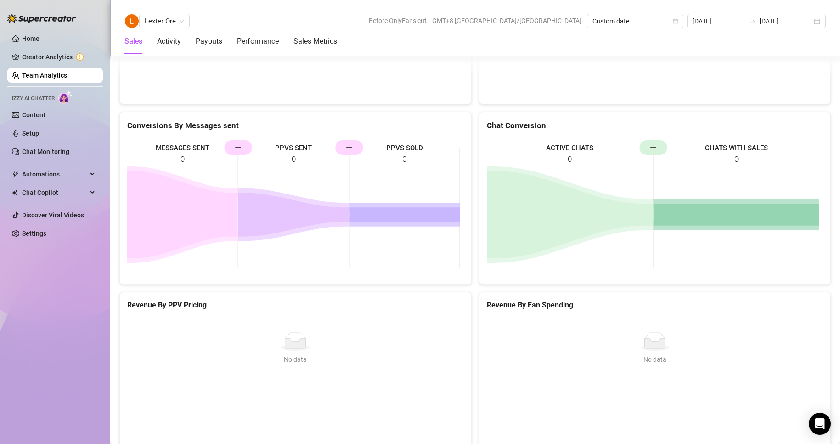
scroll to position [1131, 0]
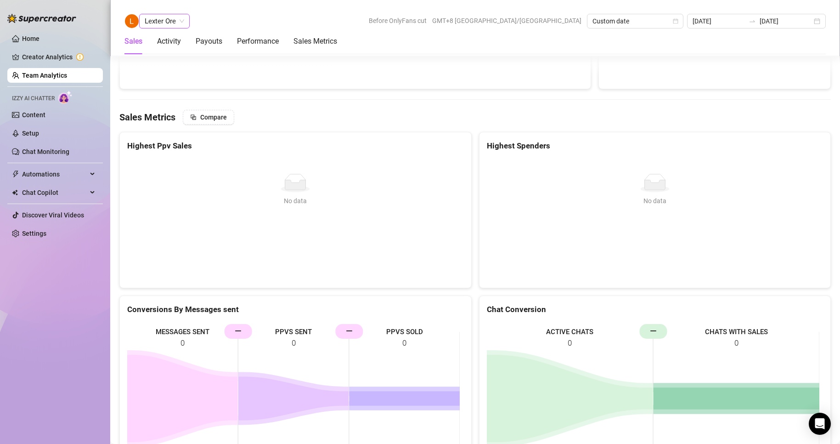
click at [166, 22] on span "Lexter Ore" at bounding box center [164, 21] width 39 height 14
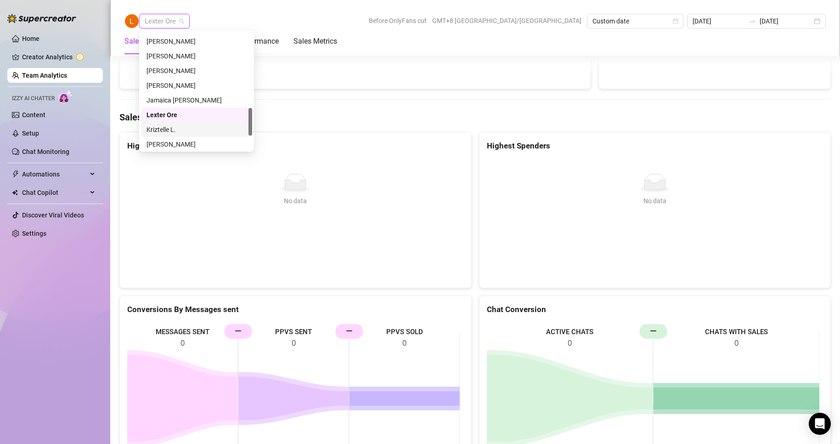
click at [169, 125] on div "Kriztelle L." at bounding box center [196, 129] width 100 height 10
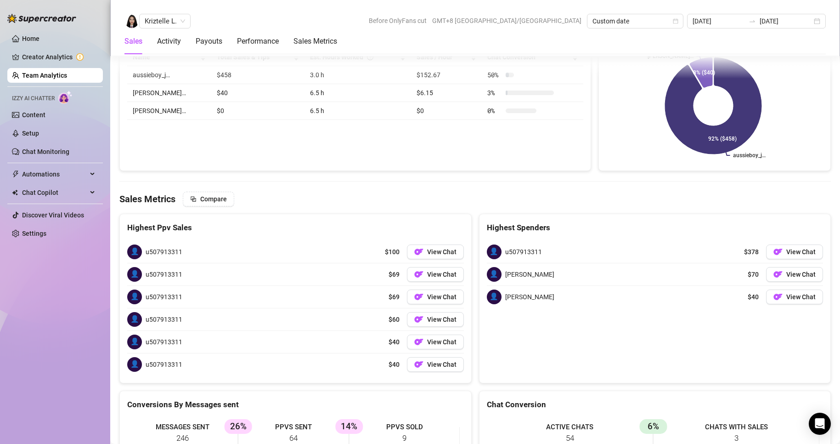
scroll to position [1427, 0]
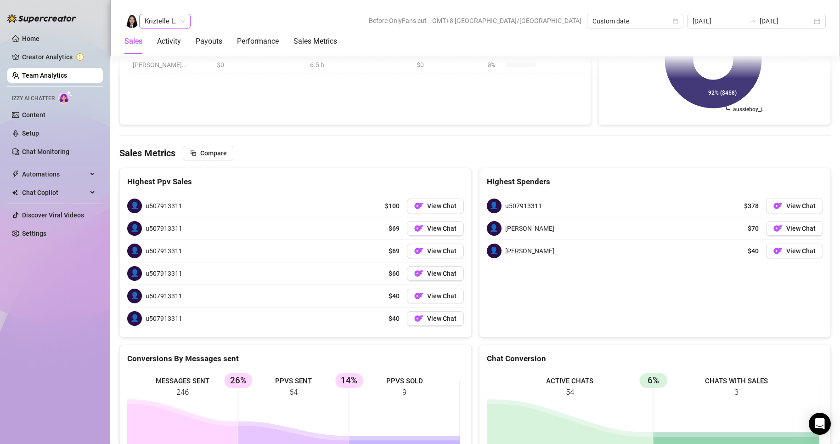
click at [166, 18] on span "Kriztelle L." at bounding box center [165, 21] width 40 height 14
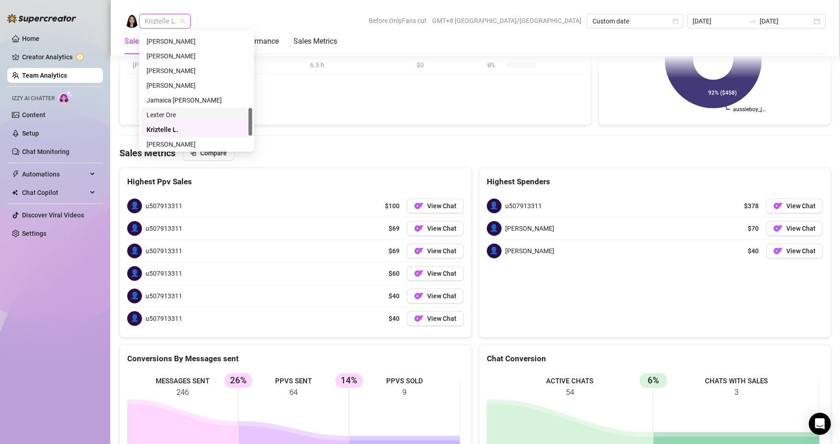
scroll to position [367, 0]
click at [175, 109] on div "[PERSON_NAME]" at bounding box center [196, 113] width 100 height 10
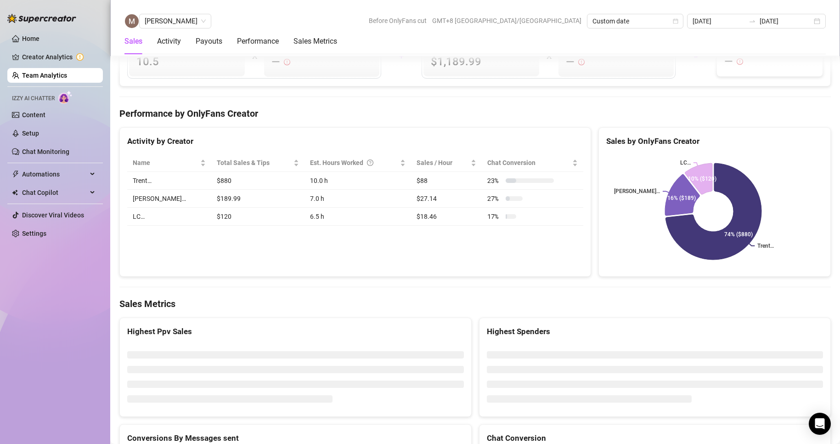
scroll to position [1365, 0]
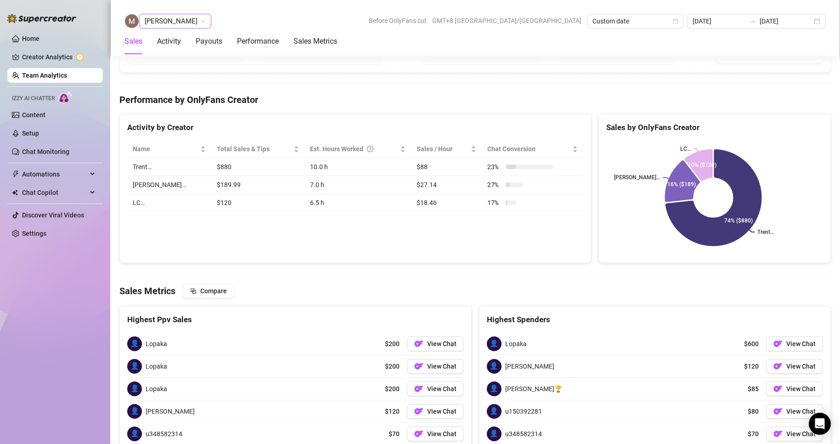
click at [168, 22] on span "[PERSON_NAME]" at bounding box center [175, 21] width 61 height 14
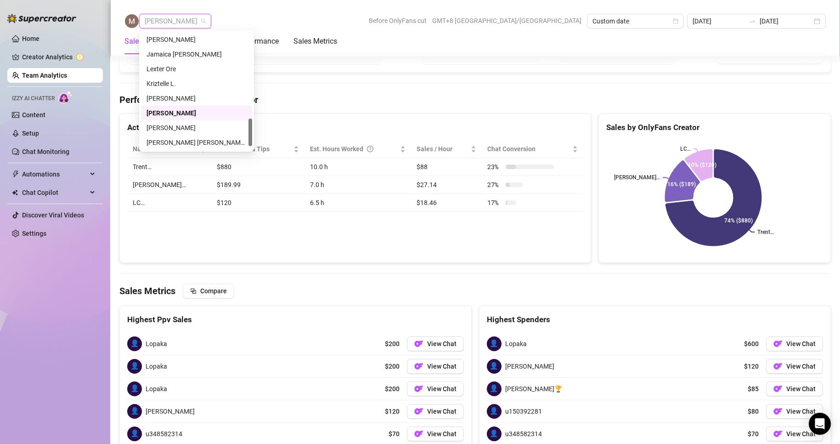
scroll to position [382, 0]
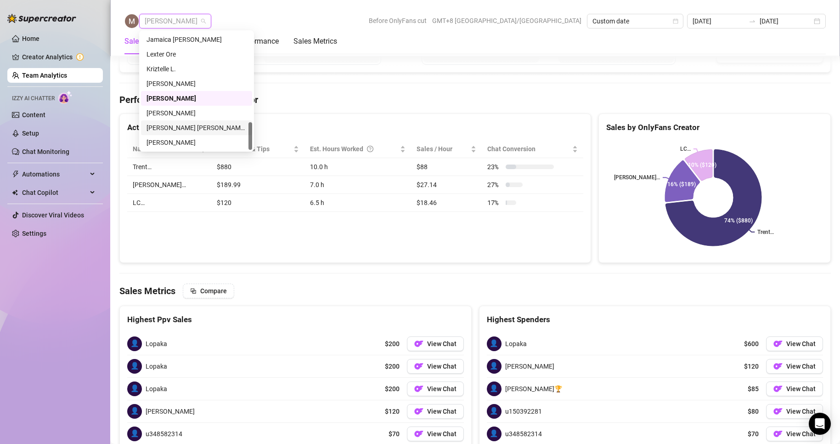
click at [174, 126] on div "[PERSON_NAME] [PERSON_NAME] Tayre" at bounding box center [196, 128] width 100 height 10
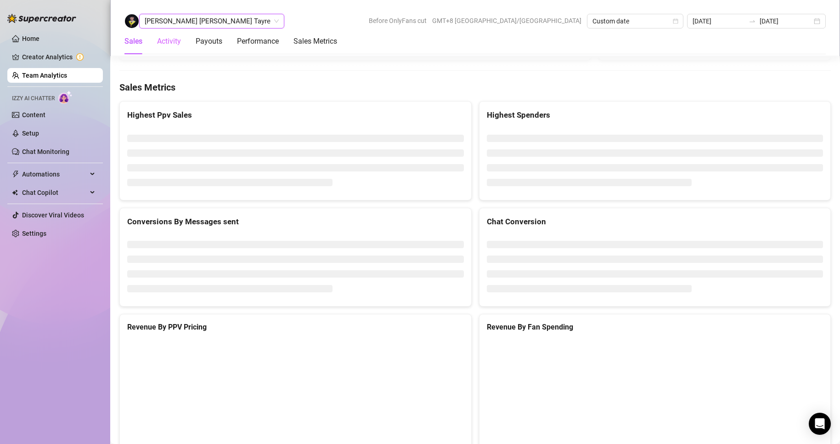
scroll to position [1177, 0]
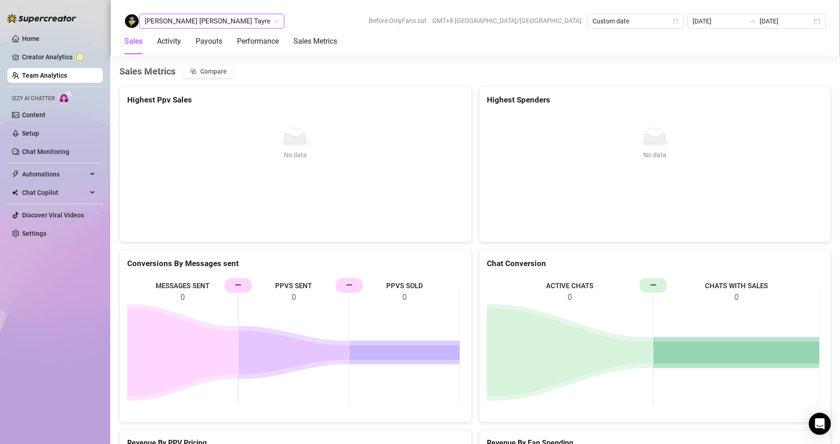
click at [183, 17] on span "[PERSON_NAME] [PERSON_NAME] Tayre" at bounding box center [212, 21] width 134 height 14
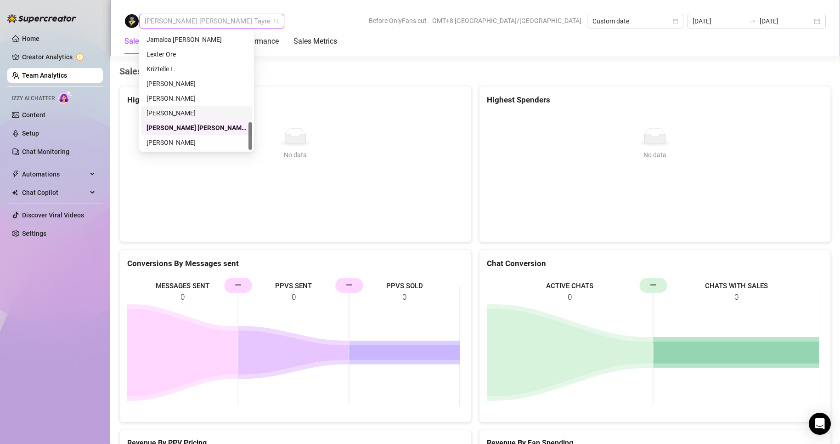
click at [167, 112] on div "[PERSON_NAME]" at bounding box center [196, 113] width 100 height 10
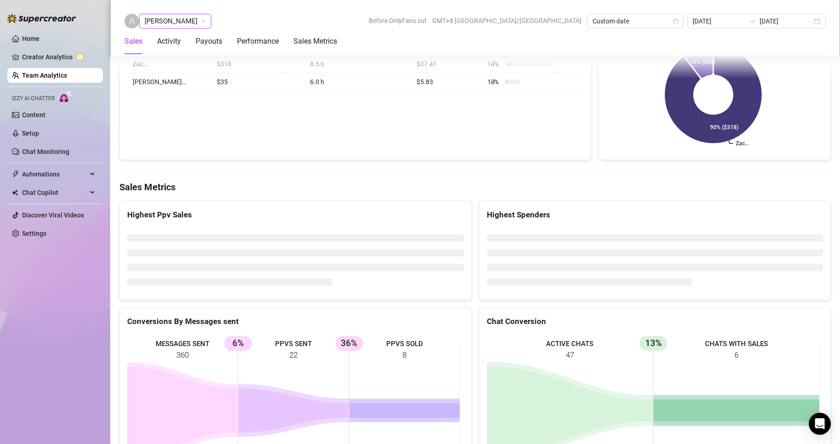
scroll to position [1365, 0]
